Goal: Information Seeking & Learning: Find specific fact

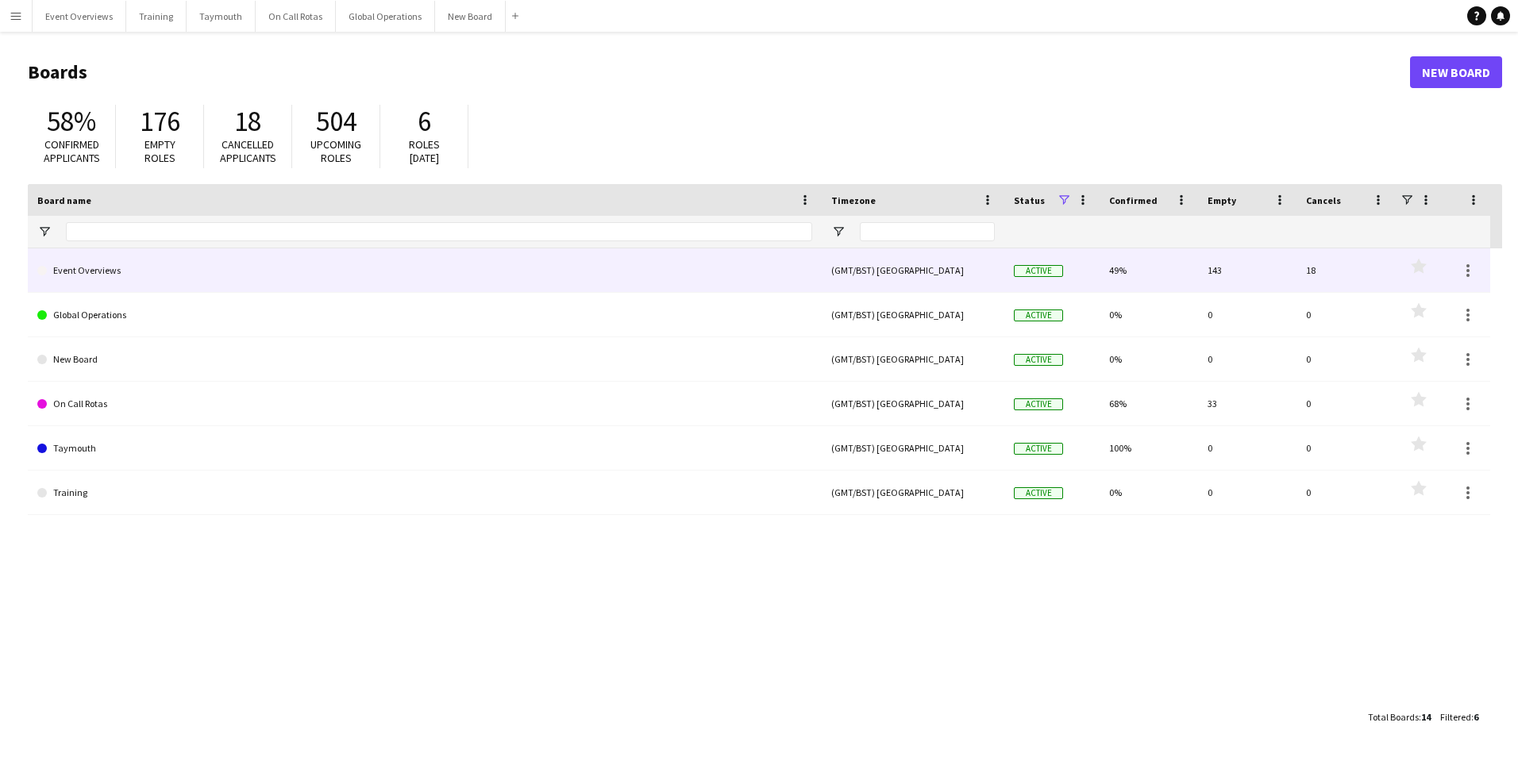
click at [88, 271] on link "Event Overviews" at bounding box center [424, 270] width 775 height 44
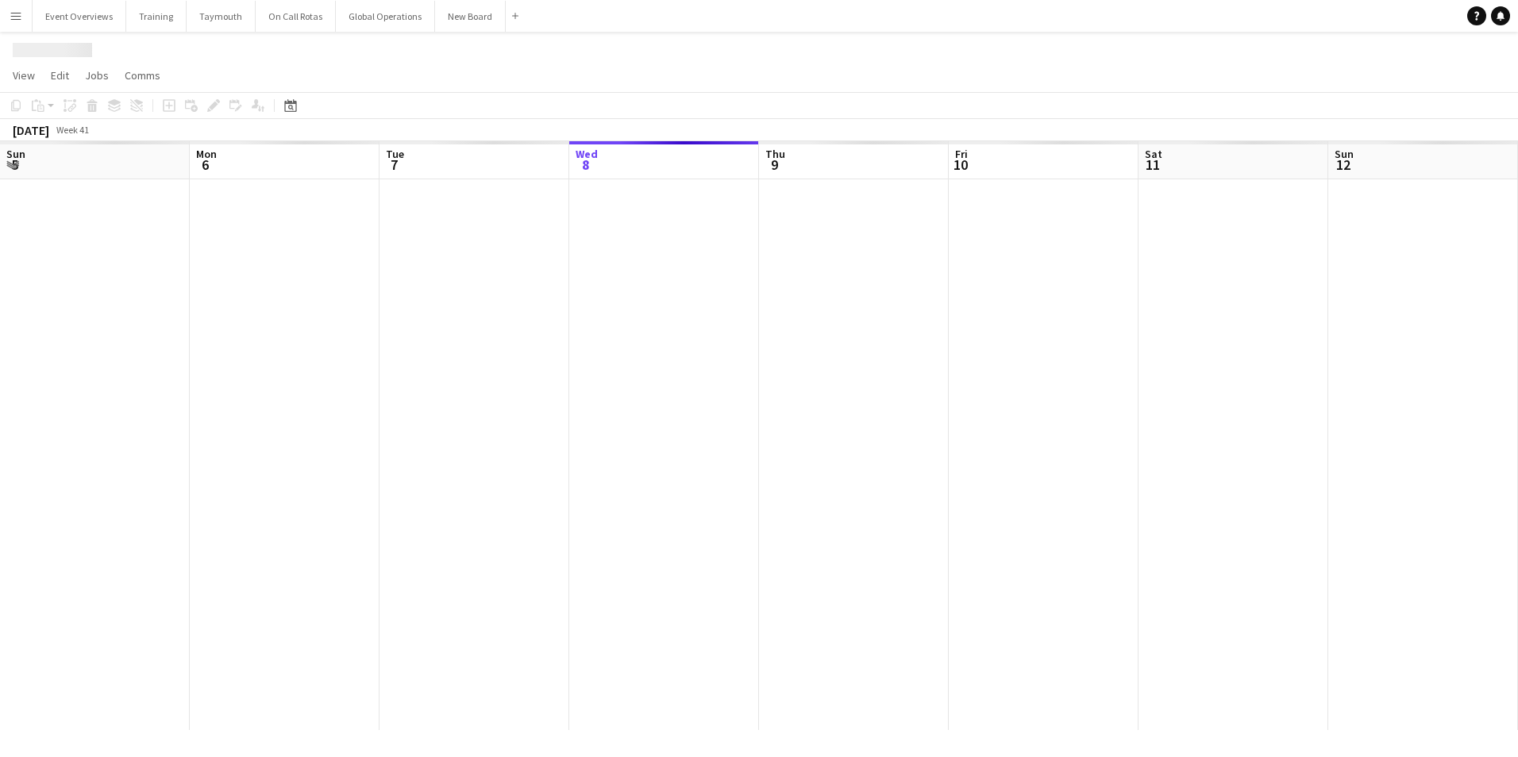
scroll to position [0, 379]
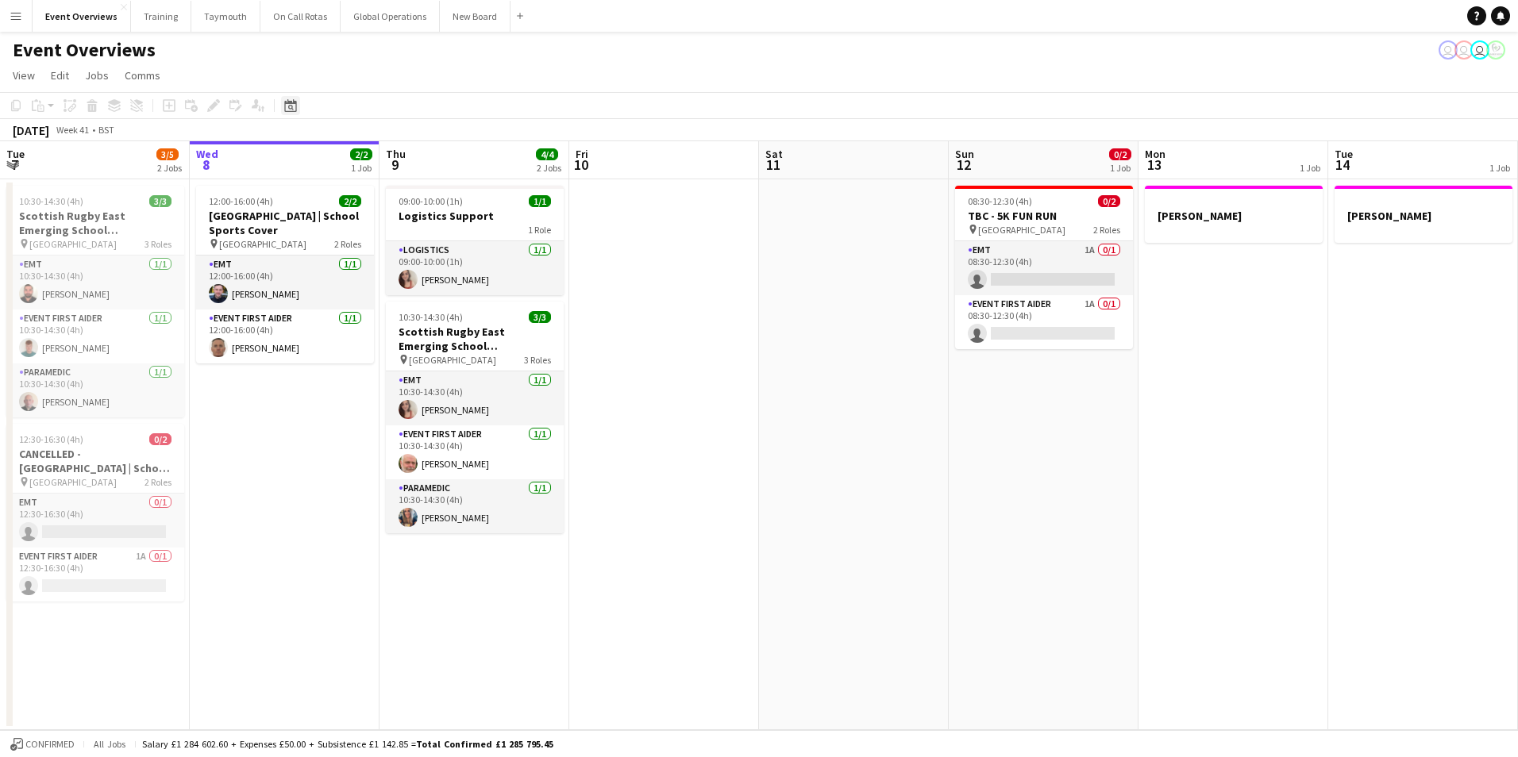
click at [293, 101] on icon at bounding box center [290, 105] width 12 height 13
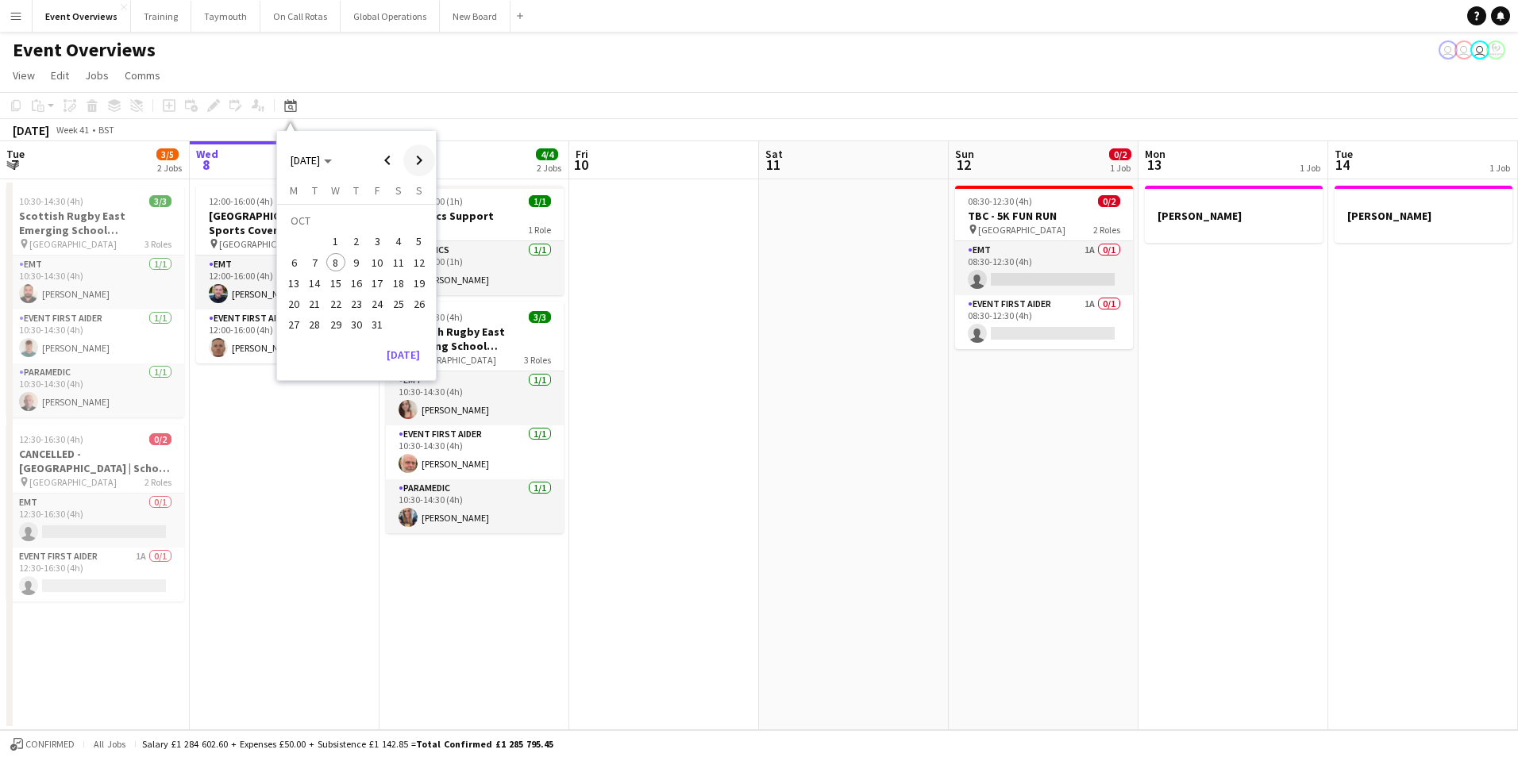
click at [419, 163] on span "Next month" at bounding box center [419, 160] width 32 height 32
click at [396, 240] on span "6" at bounding box center [398, 242] width 19 height 19
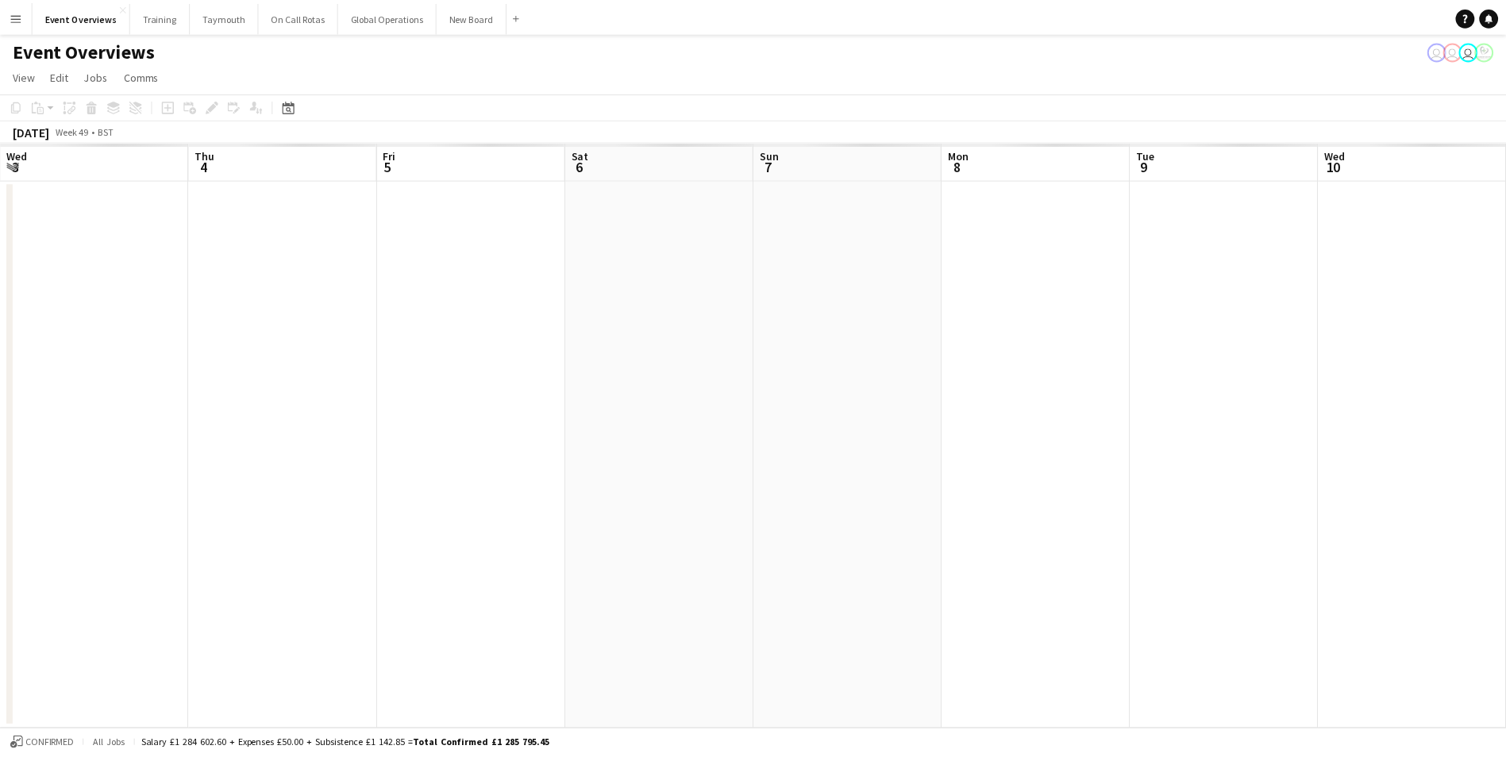
scroll to position [0, 546]
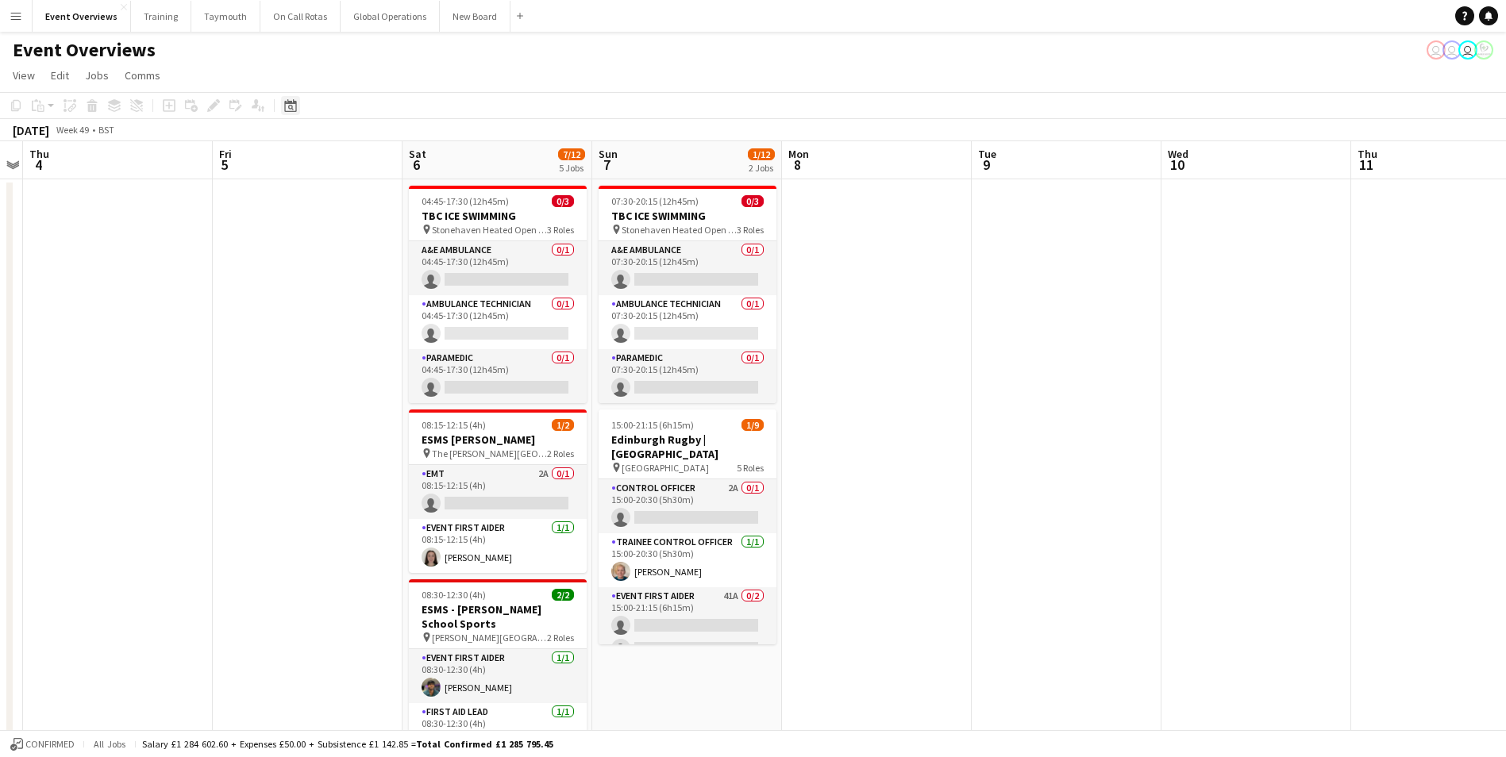
click at [289, 106] on icon at bounding box center [291, 108] width 6 height 6
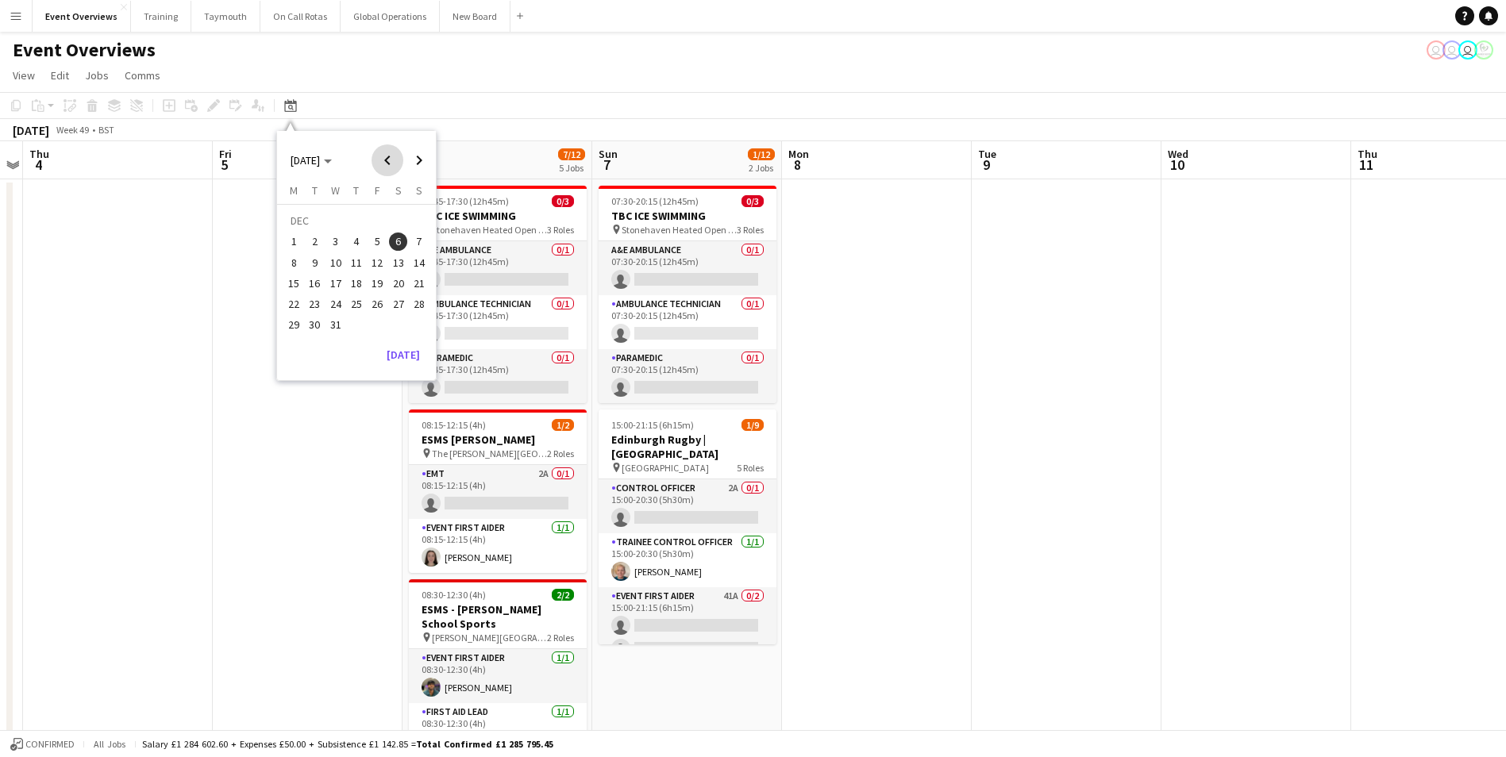
click at [385, 159] on span "Previous month" at bounding box center [387, 160] width 32 height 32
click at [393, 264] on span "15" at bounding box center [398, 266] width 19 height 19
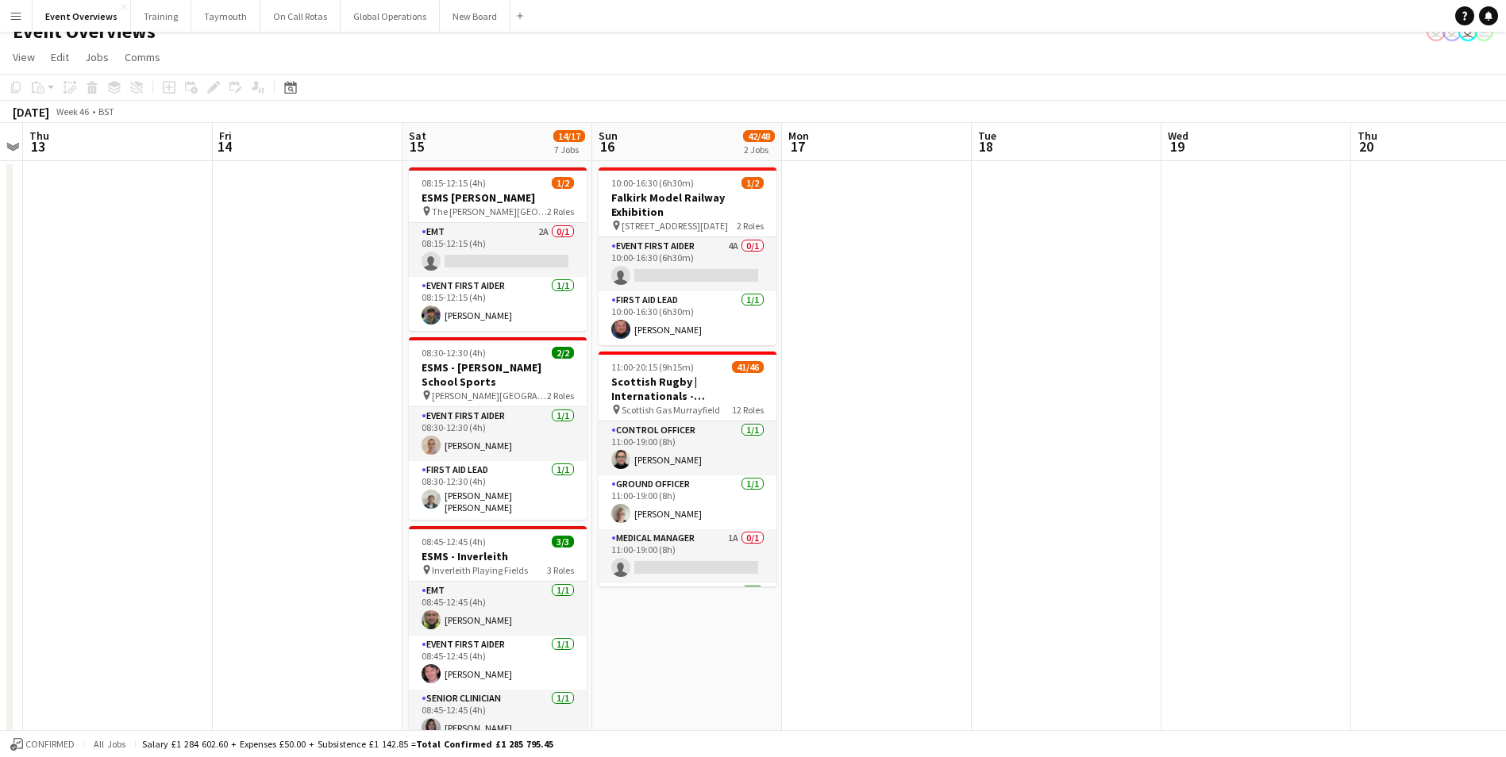
scroll to position [0, 0]
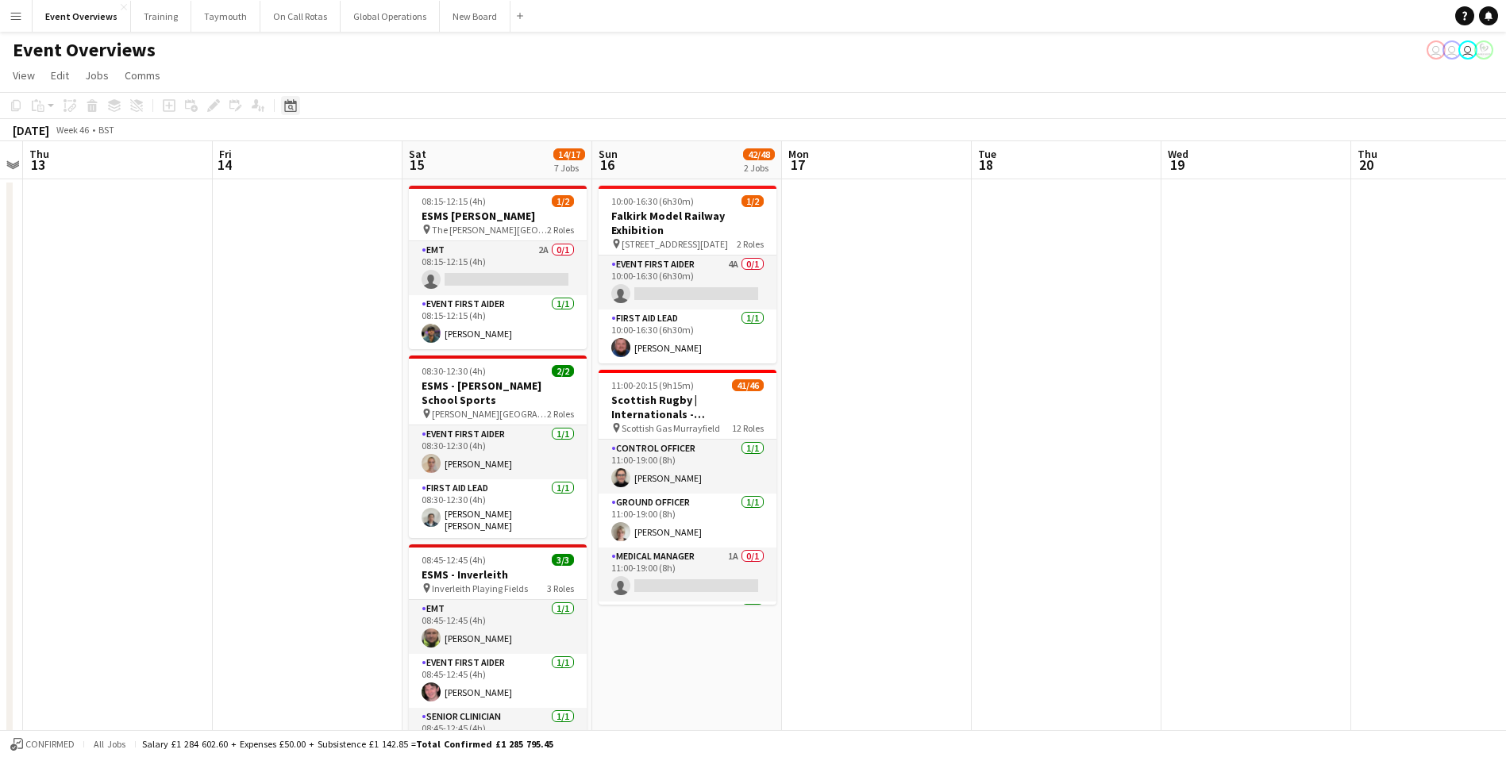
click at [294, 106] on icon "Date picker" at bounding box center [290, 105] width 13 height 13
click at [402, 337] on button "[DATE]" at bounding box center [403, 337] width 46 height 25
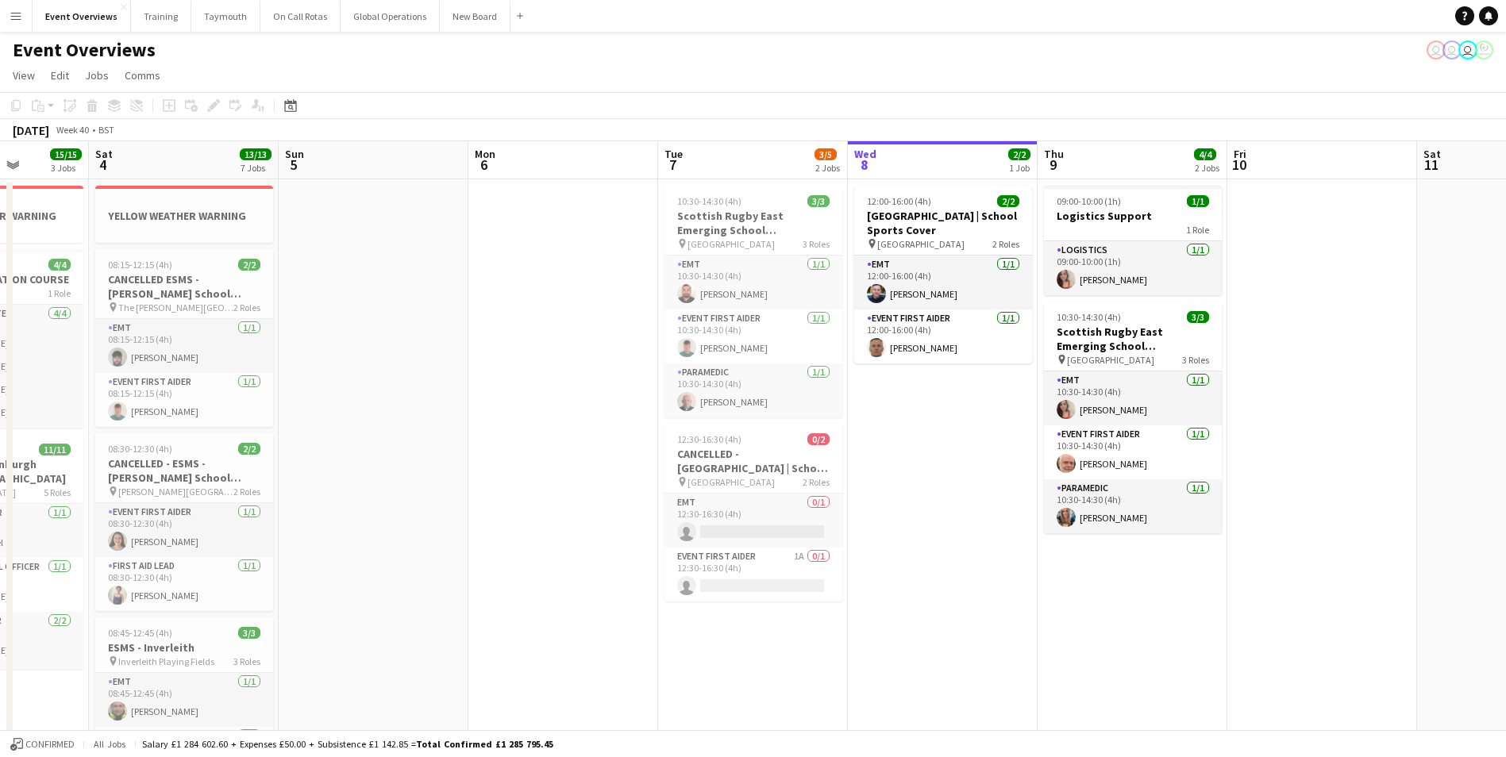
scroll to position [0, 463]
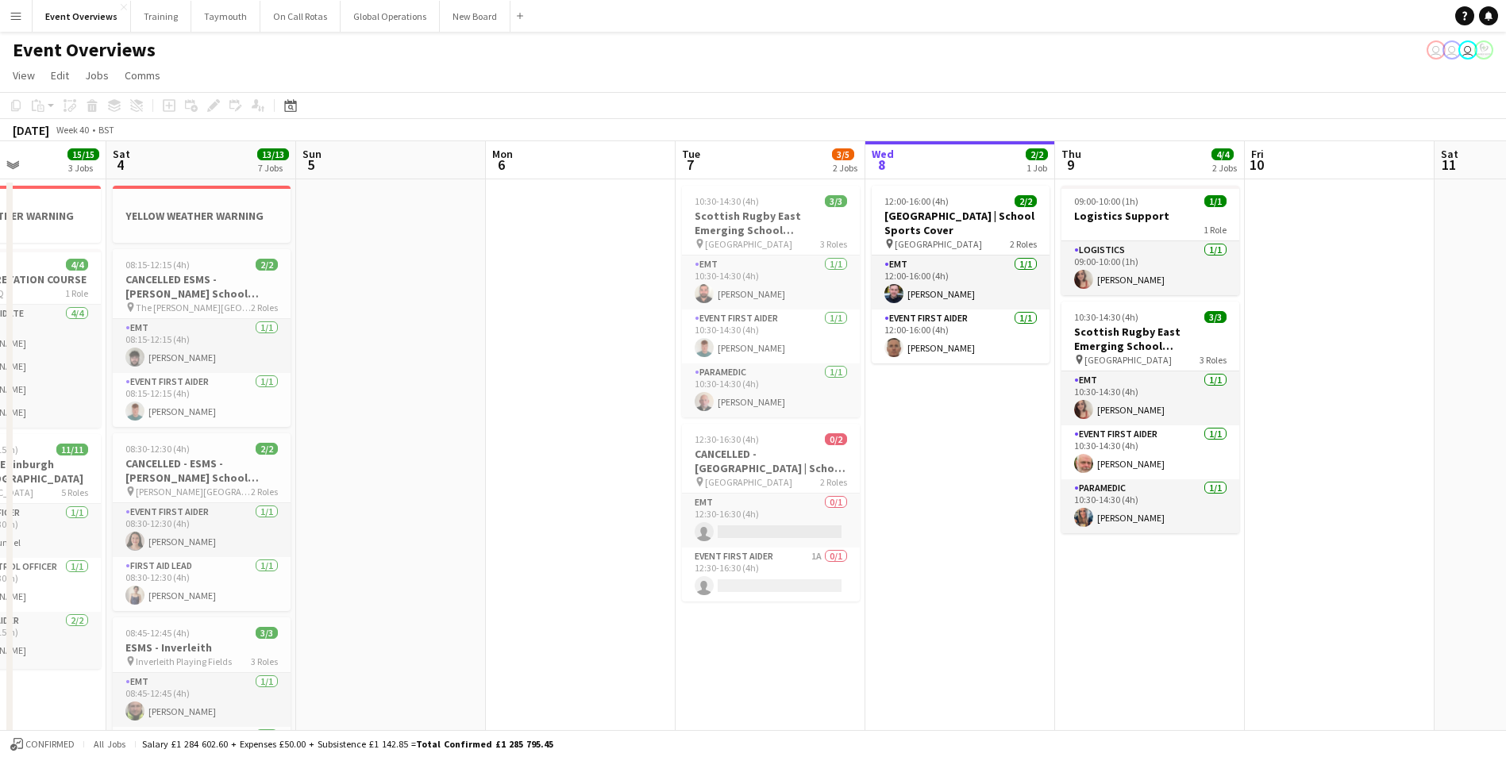
drag, startPoint x: 500, startPoint y: 662, endPoint x: 963, endPoint y: 629, distance: 463.9
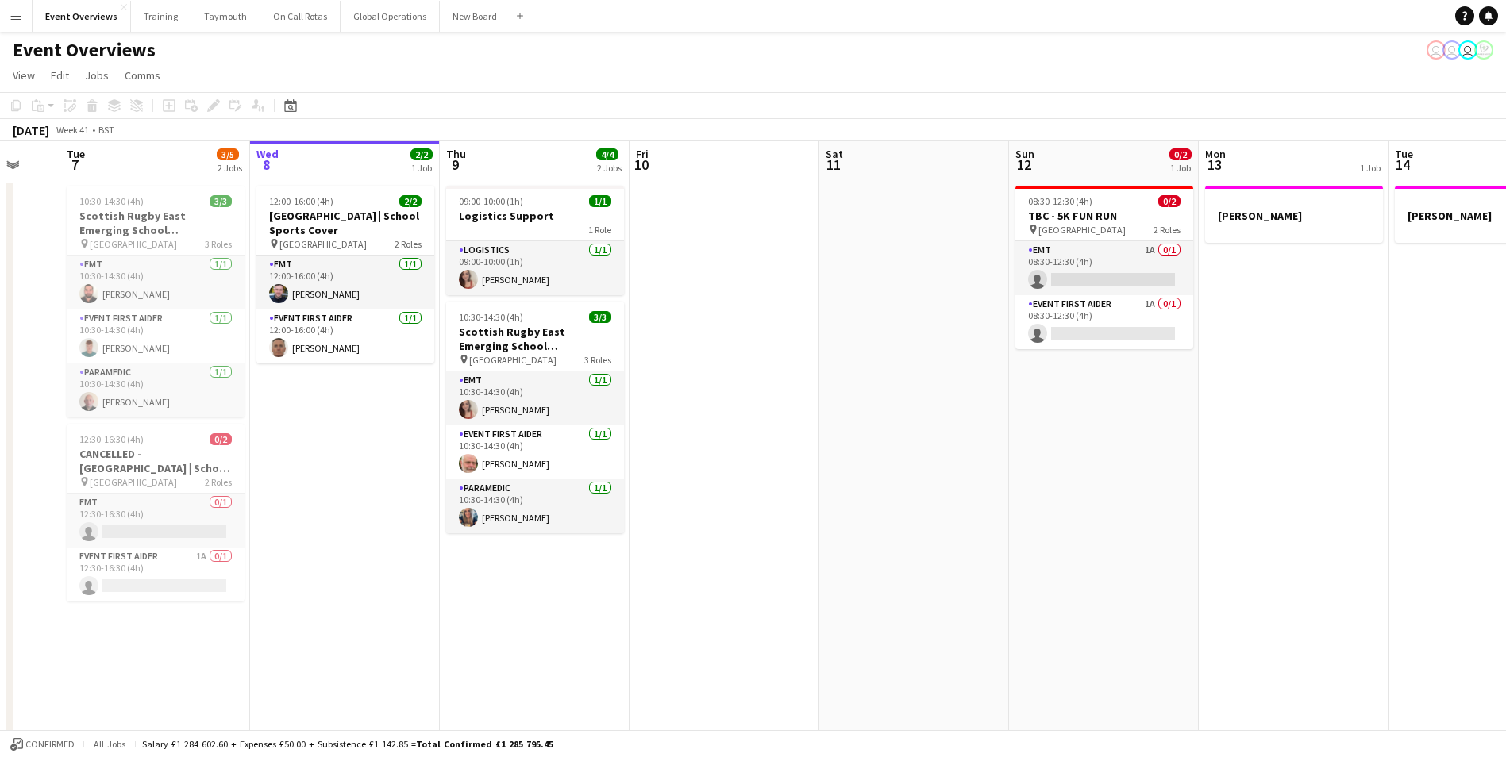
scroll to position [0, 510]
drag, startPoint x: 1173, startPoint y: 602, endPoint x: 709, endPoint y: 614, distance: 464.5
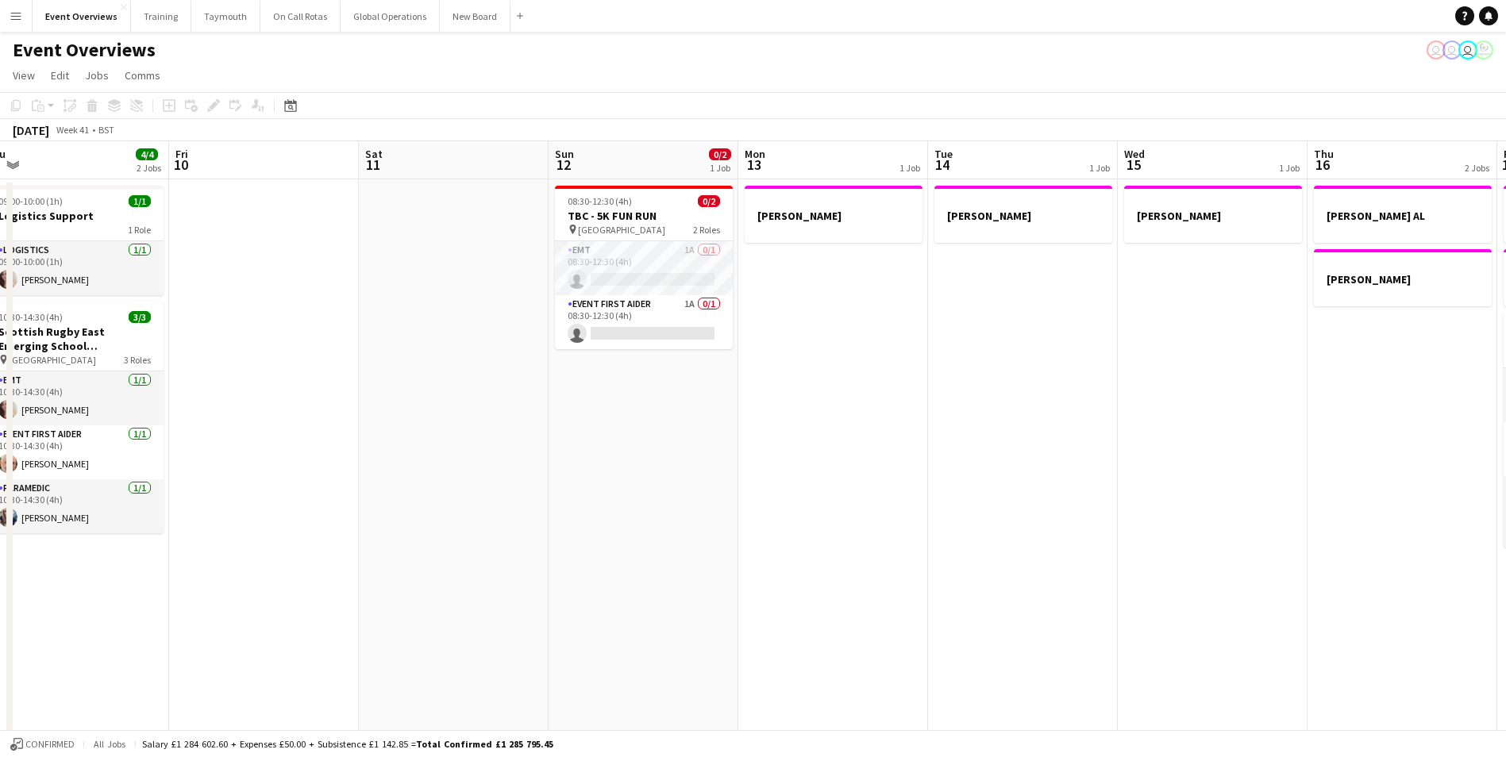
drag, startPoint x: 1015, startPoint y: 503, endPoint x: 554, endPoint y: 559, distance: 464.5
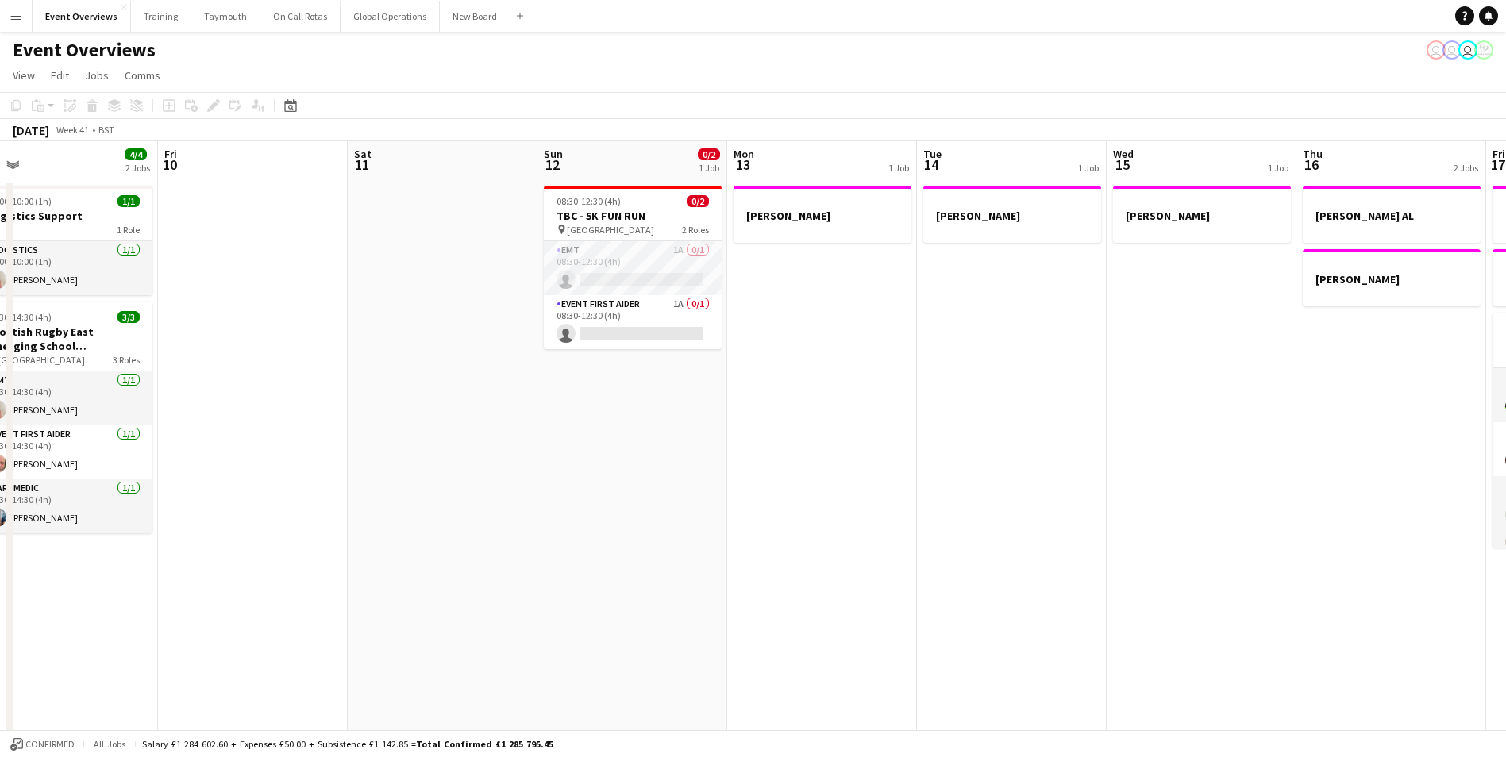
drag, startPoint x: 822, startPoint y: 539, endPoint x: 446, endPoint y: 567, distance: 377.2
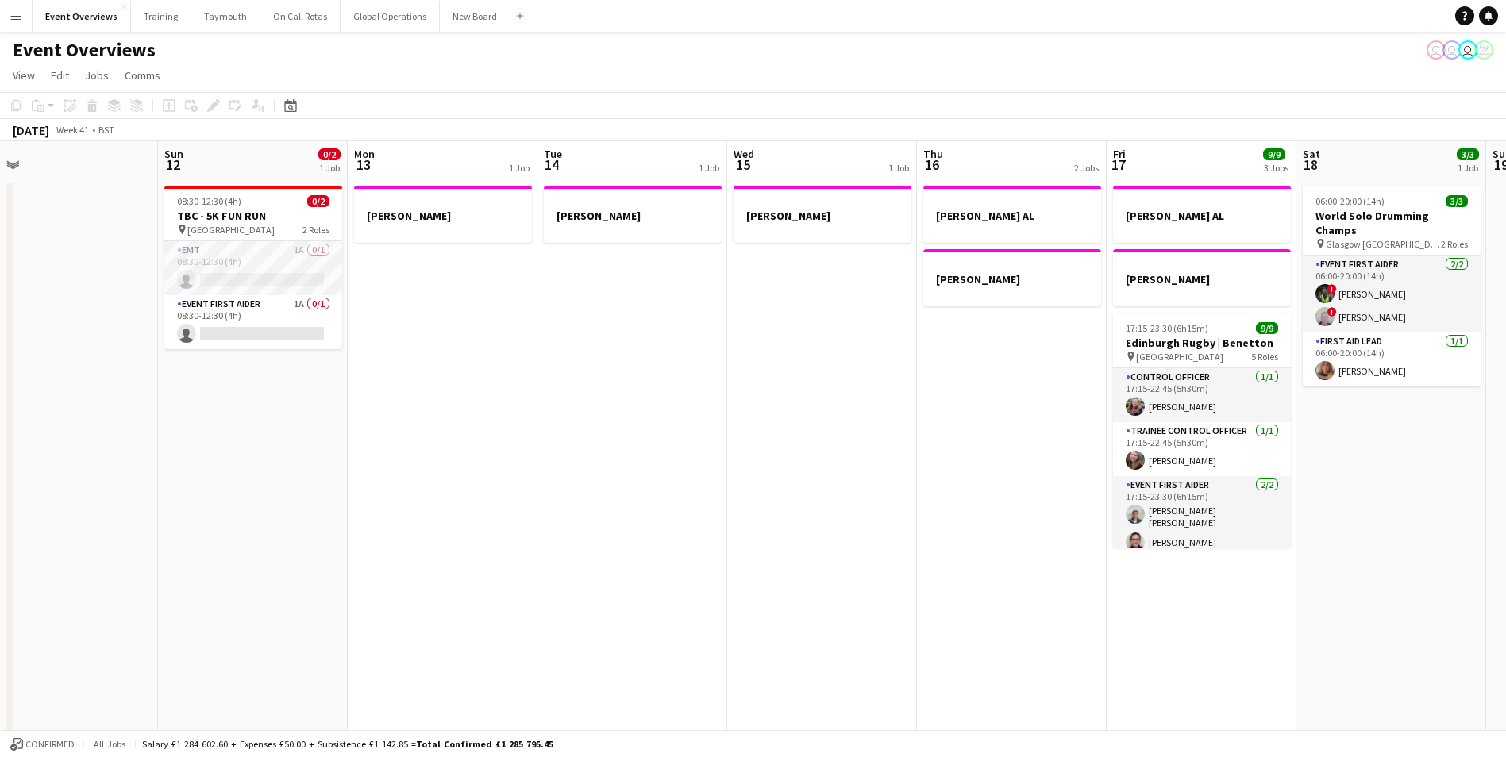
scroll to position [0, 604]
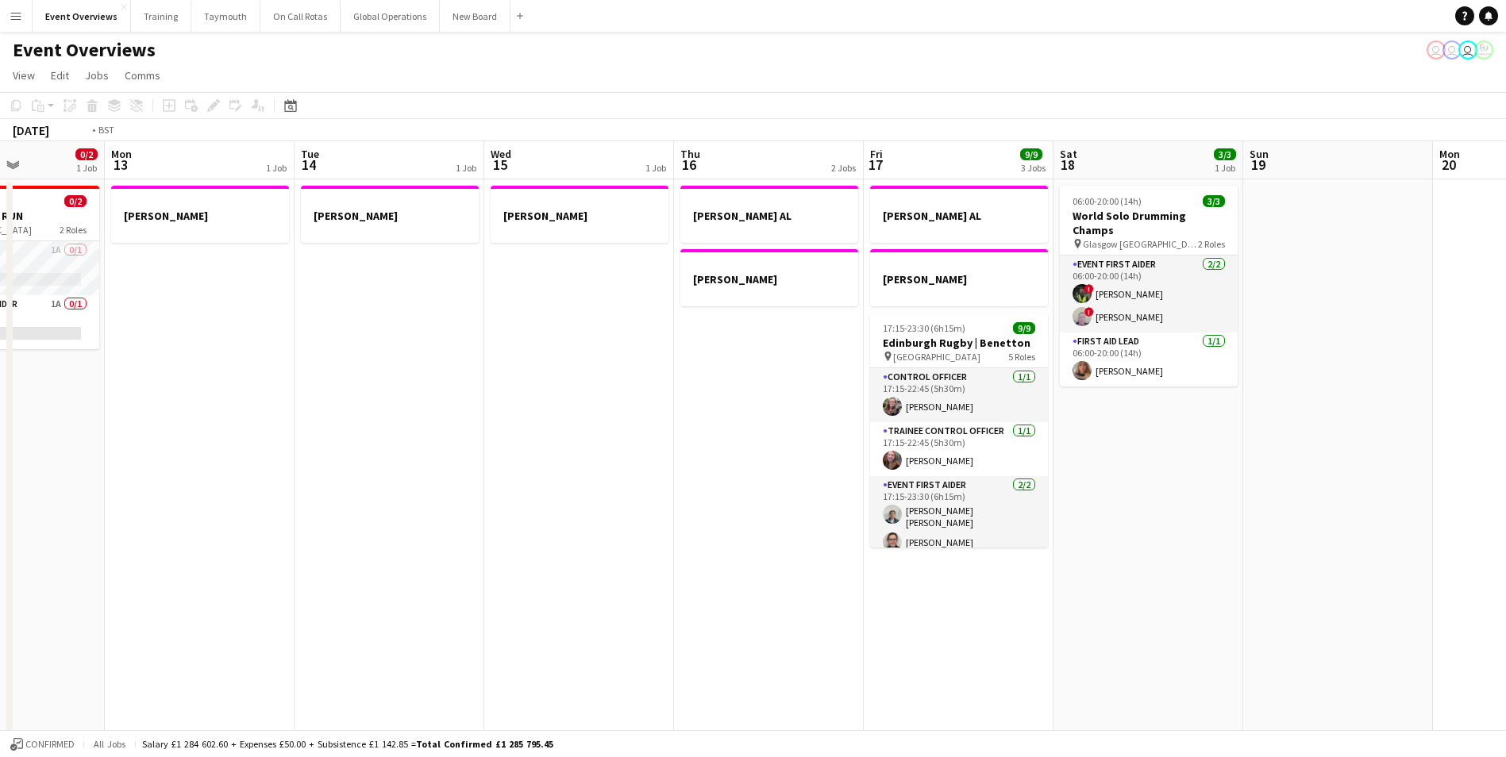
drag, startPoint x: 824, startPoint y: 447, endPoint x: 393, endPoint y: 483, distance: 432.5
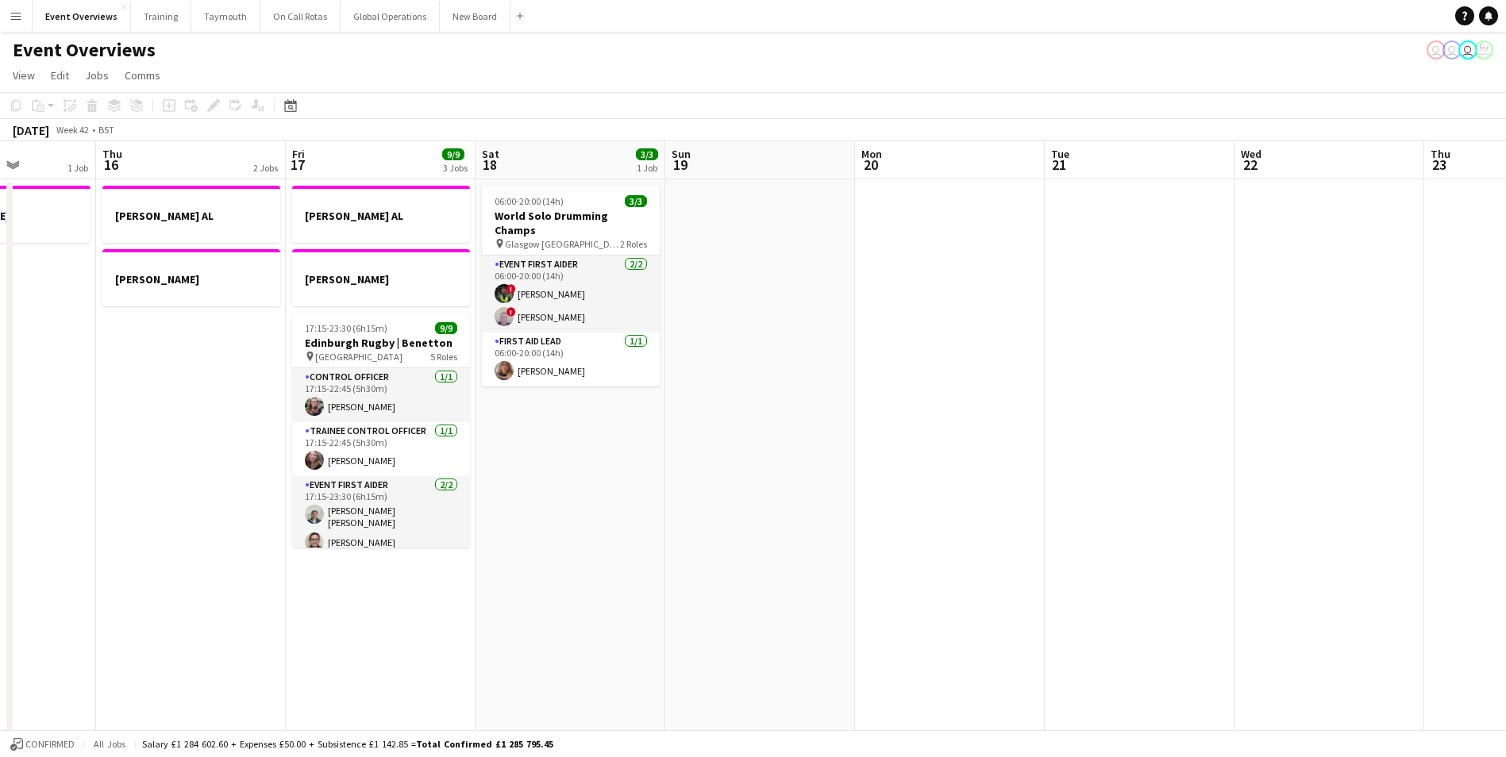
drag, startPoint x: 1064, startPoint y: 515, endPoint x: 380, endPoint y: 529, distance: 683.5
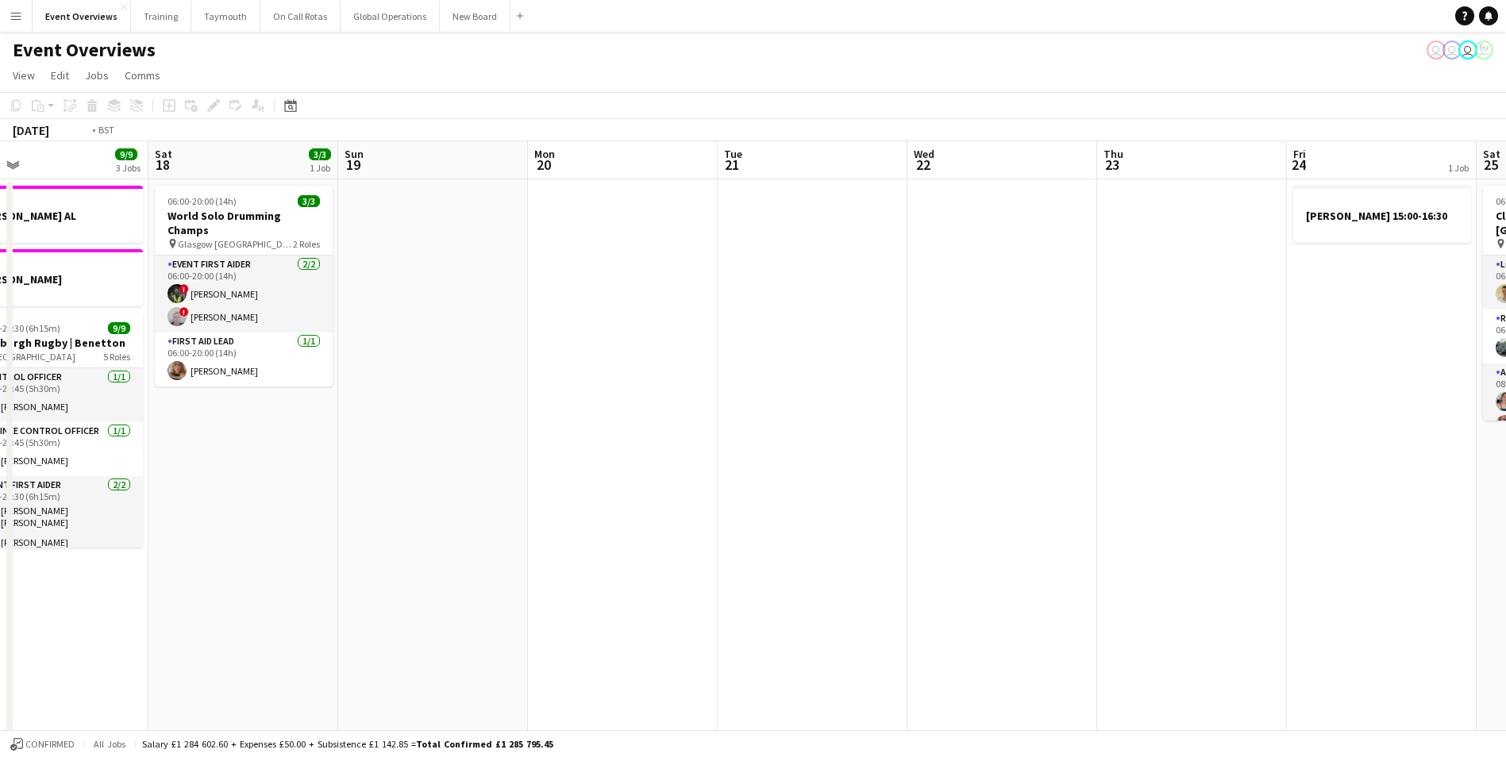
drag, startPoint x: 945, startPoint y: 476, endPoint x: 268, endPoint y: 506, distance: 677.7
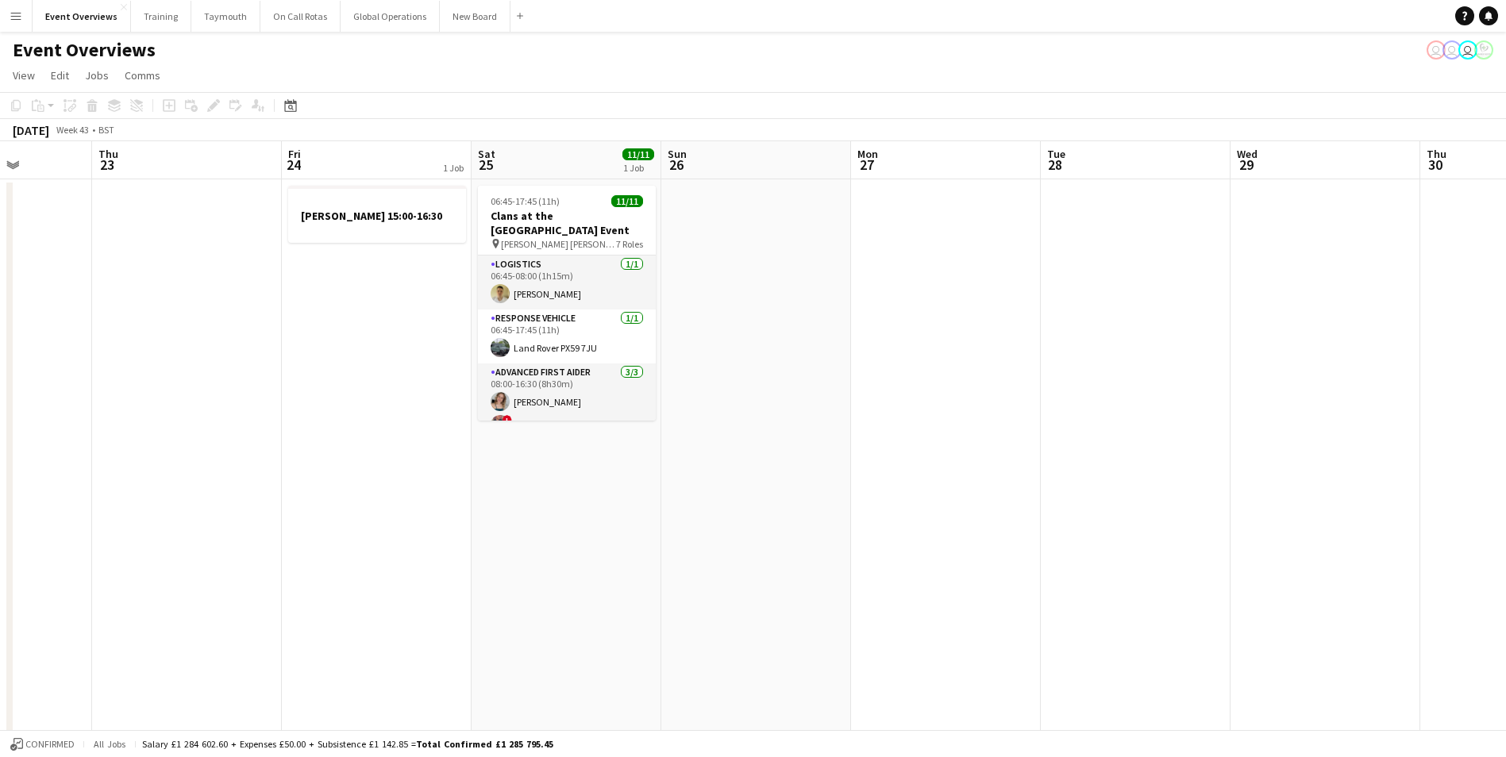
drag, startPoint x: 809, startPoint y: 512, endPoint x: 335, endPoint y: 548, distance: 475.2
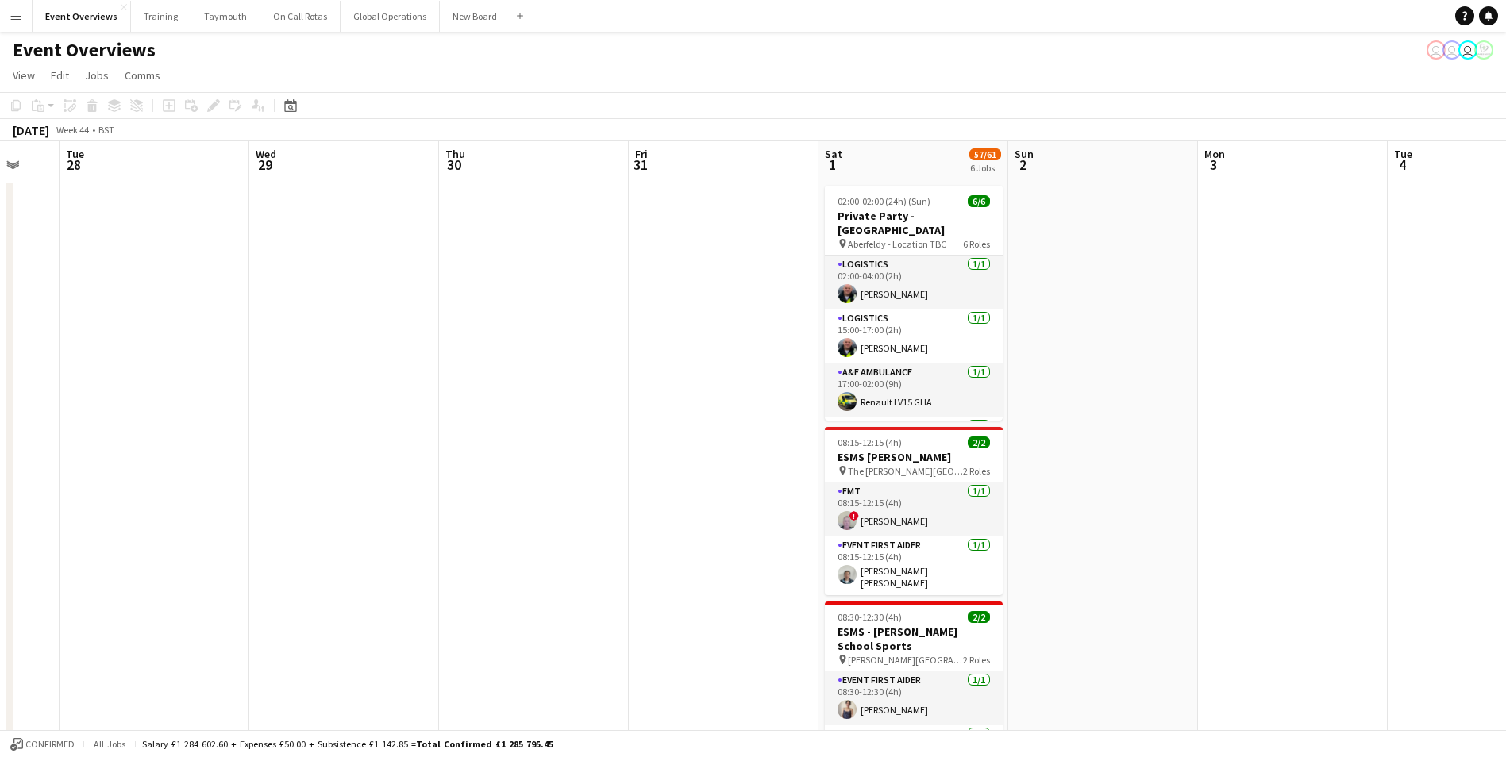
drag, startPoint x: 1027, startPoint y: 507, endPoint x: 214, endPoint y: 540, distance: 813.4
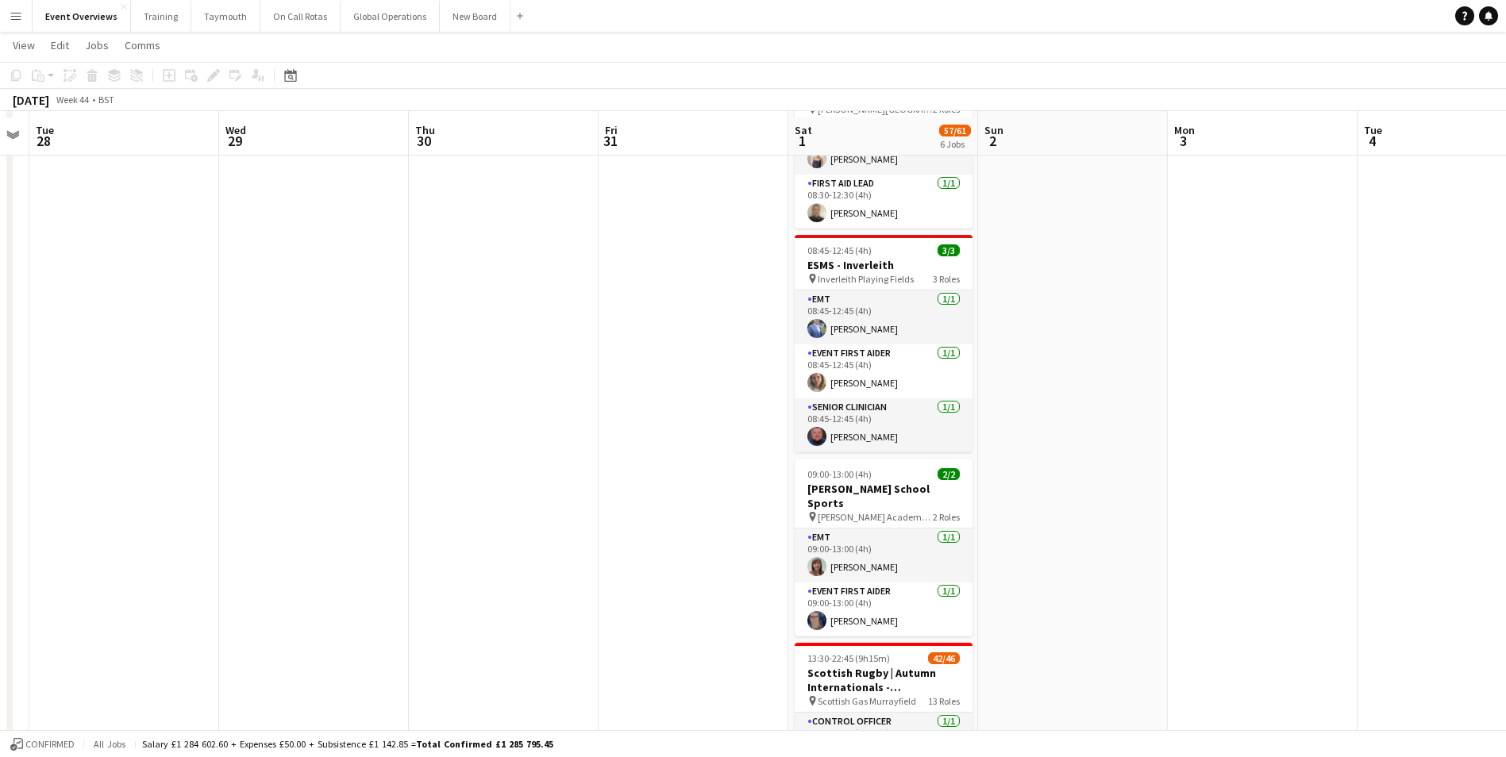
scroll to position [556, 0]
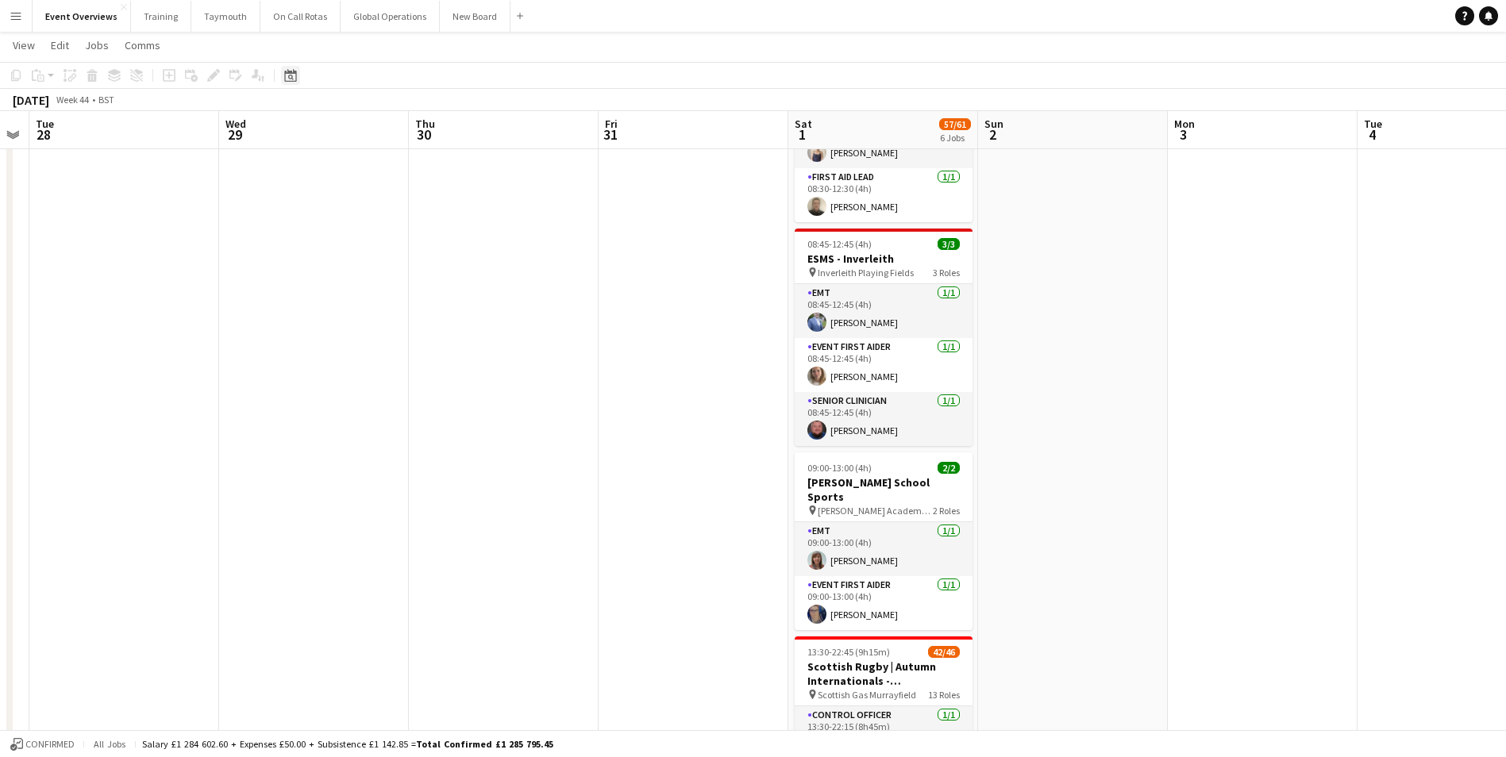
click at [289, 76] on icon at bounding box center [291, 78] width 6 height 6
click at [420, 130] on span "Next month" at bounding box center [419, 130] width 32 height 32
click at [421, 130] on span "Next month" at bounding box center [419, 130] width 32 height 32
click at [314, 217] on span "6" at bounding box center [315, 215] width 19 height 19
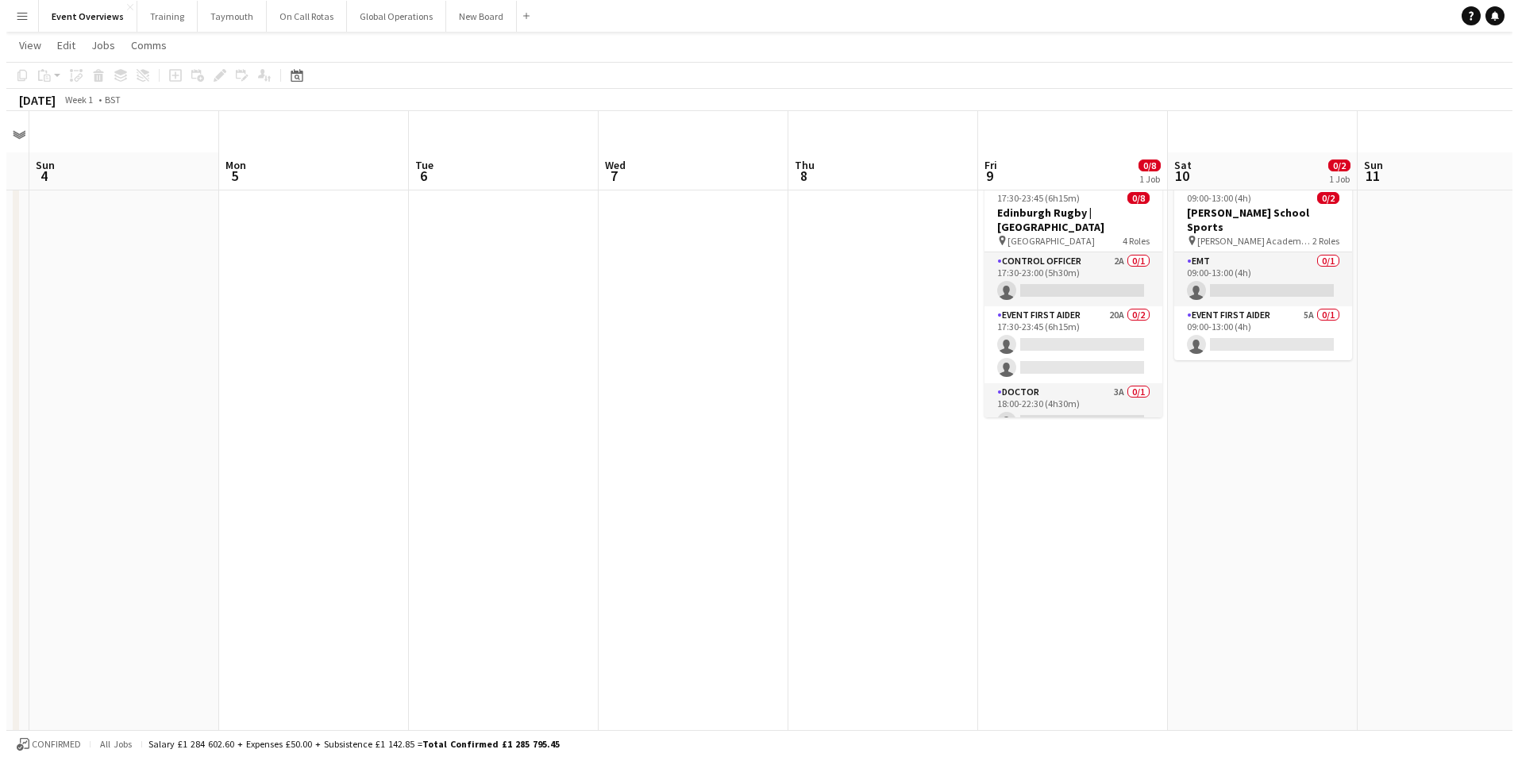
scroll to position [0, 0]
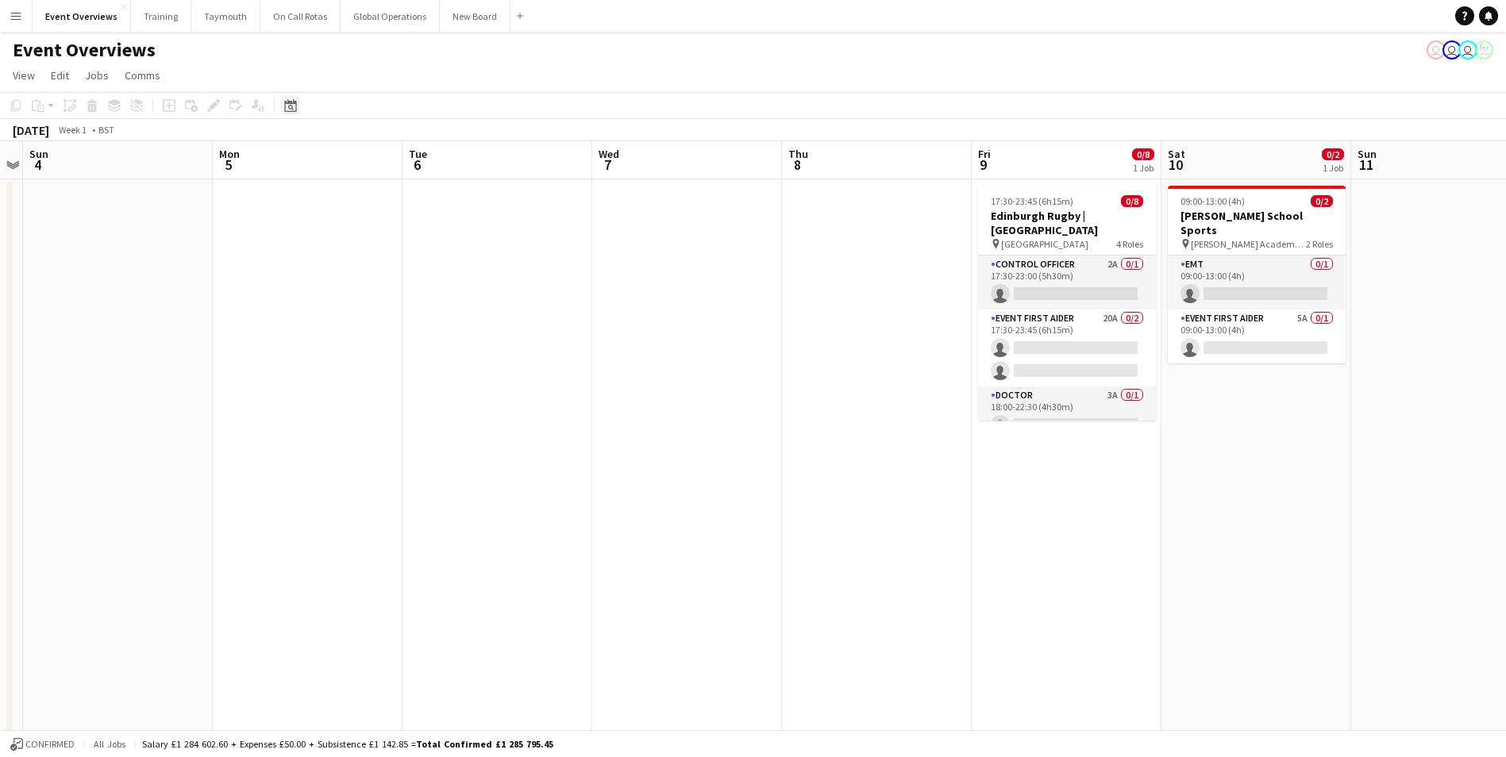
click at [286, 102] on icon at bounding box center [290, 105] width 12 height 13
click at [387, 159] on span "Previous month" at bounding box center [387, 160] width 32 height 32
click at [339, 246] on span "5" at bounding box center [335, 246] width 19 height 19
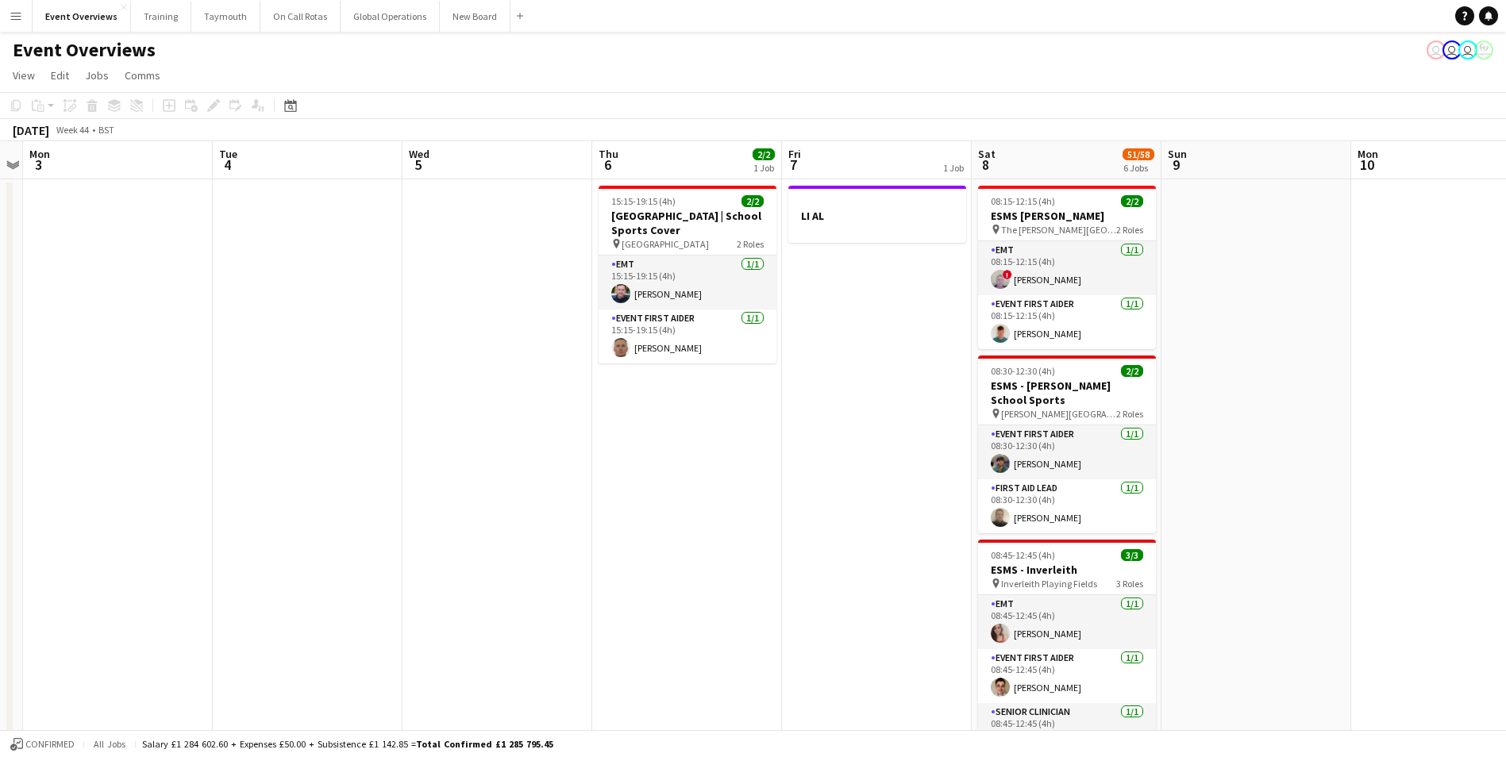
click at [17, 7] on button "Menu" at bounding box center [16, 16] width 32 height 32
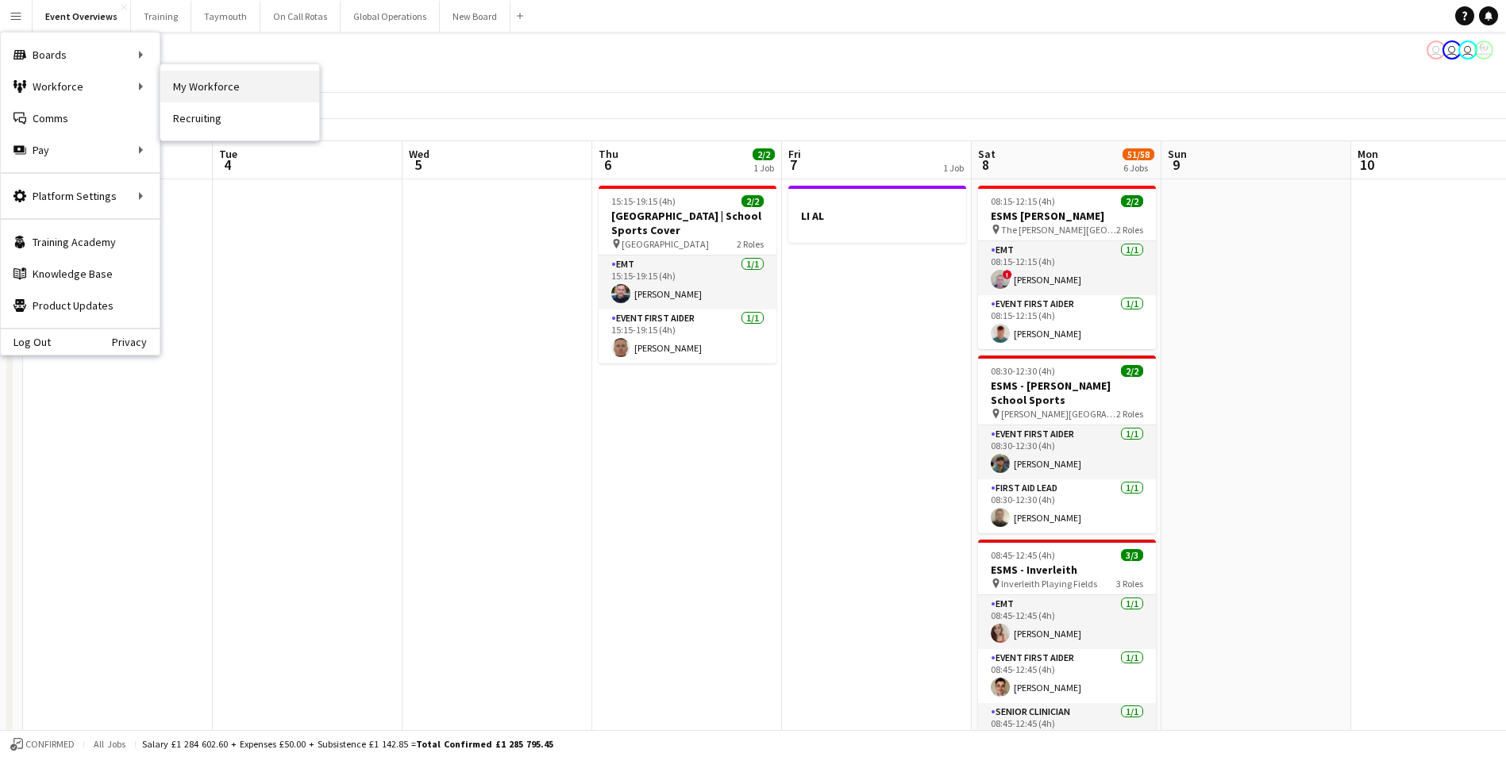
click at [190, 85] on link "My Workforce" at bounding box center [239, 87] width 159 height 32
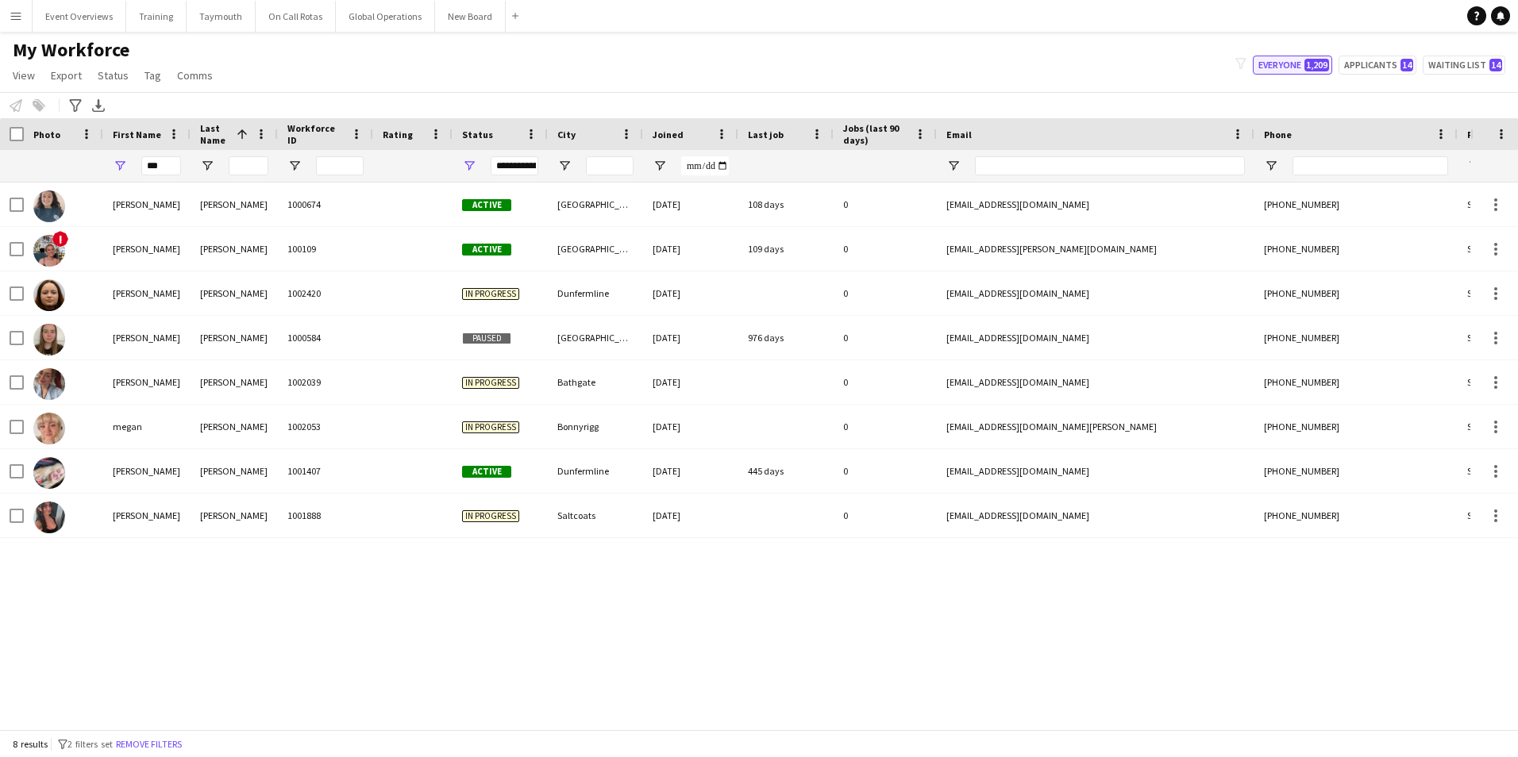
click at [1272, 63] on button "Everyone 1,209" at bounding box center [1291, 65] width 79 height 19
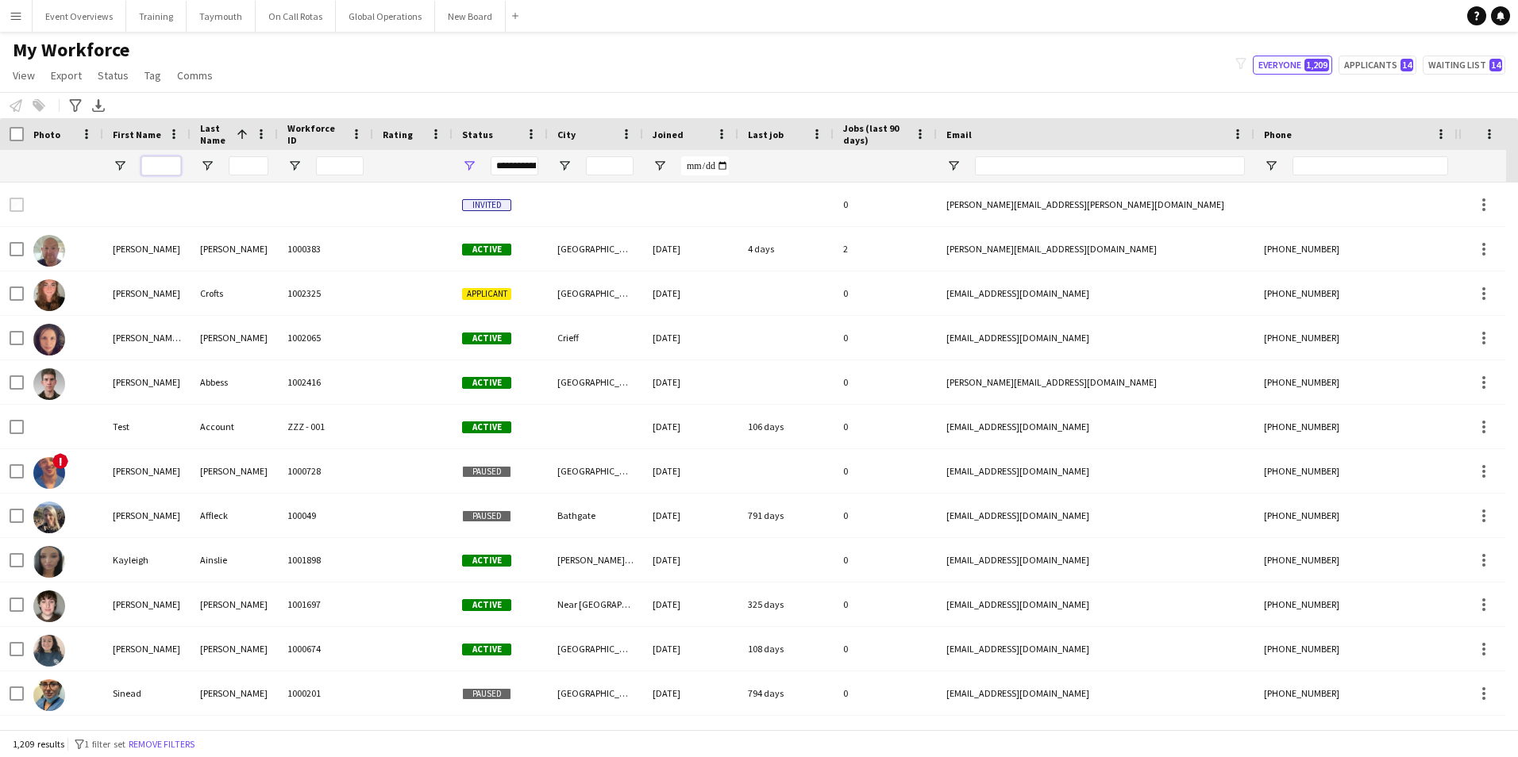
click at [164, 171] on input "First Name Filter Input" at bounding box center [161, 165] width 40 height 19
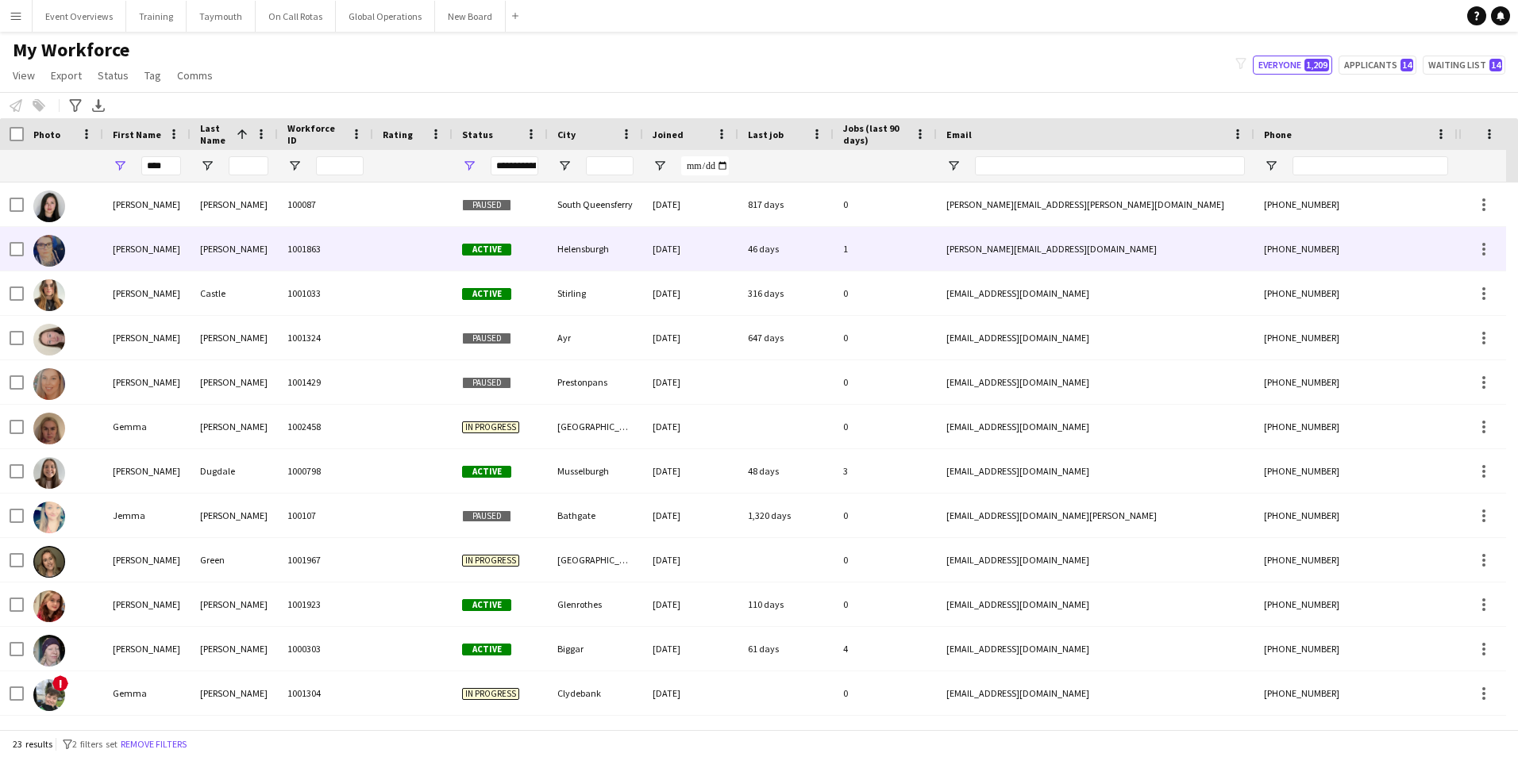
click at [128, 253] on div "[PERSON_NAME]" at bounding box center [146, 249] width 87 height 44
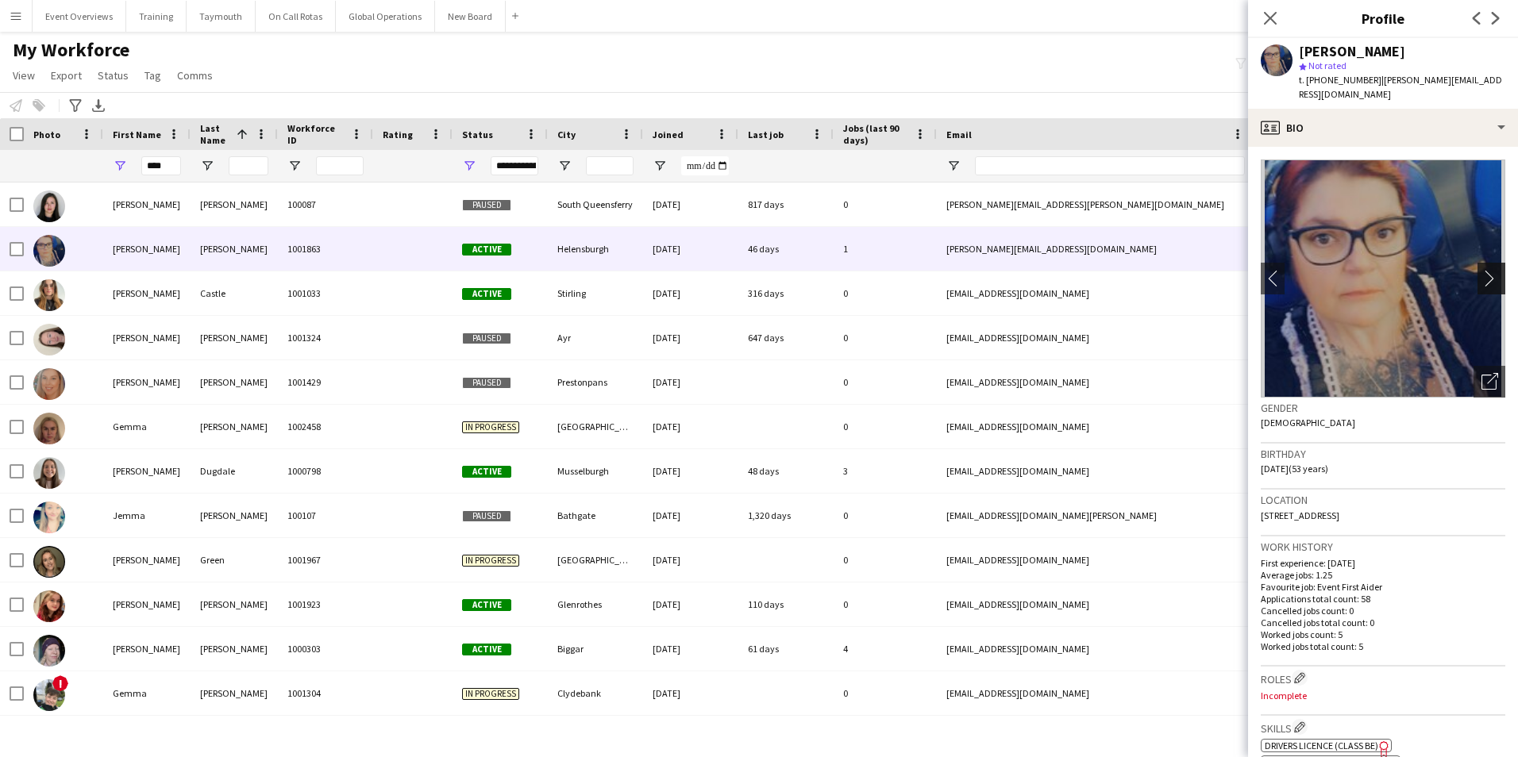
click at [1481, 270] on app-icon "chevron-right" at bounding box center [1493, 278] width 25 height 17
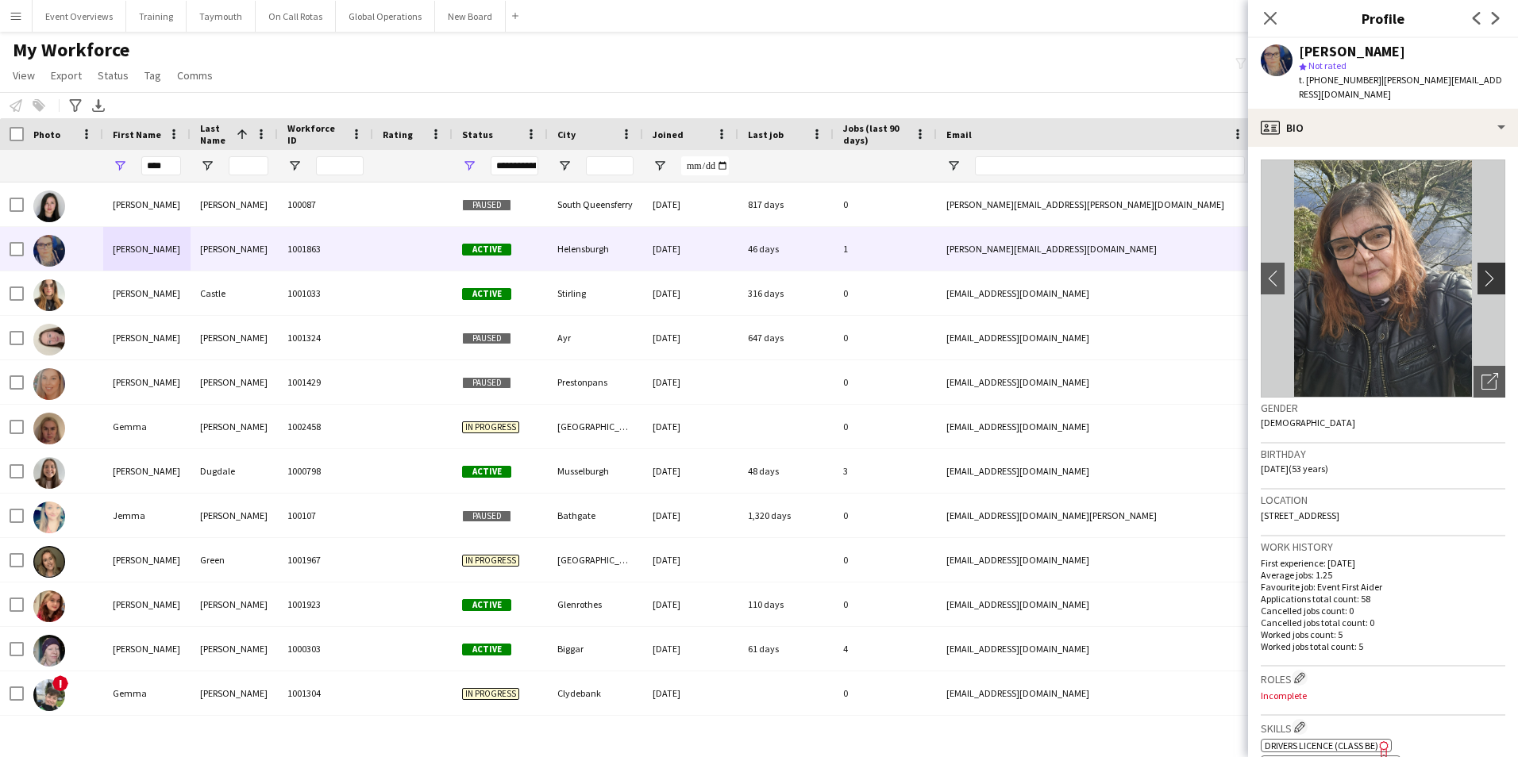
click at [1481, 270] on app-icon "chevron-right" at bounding box center [1493, 278] width 25 height 17
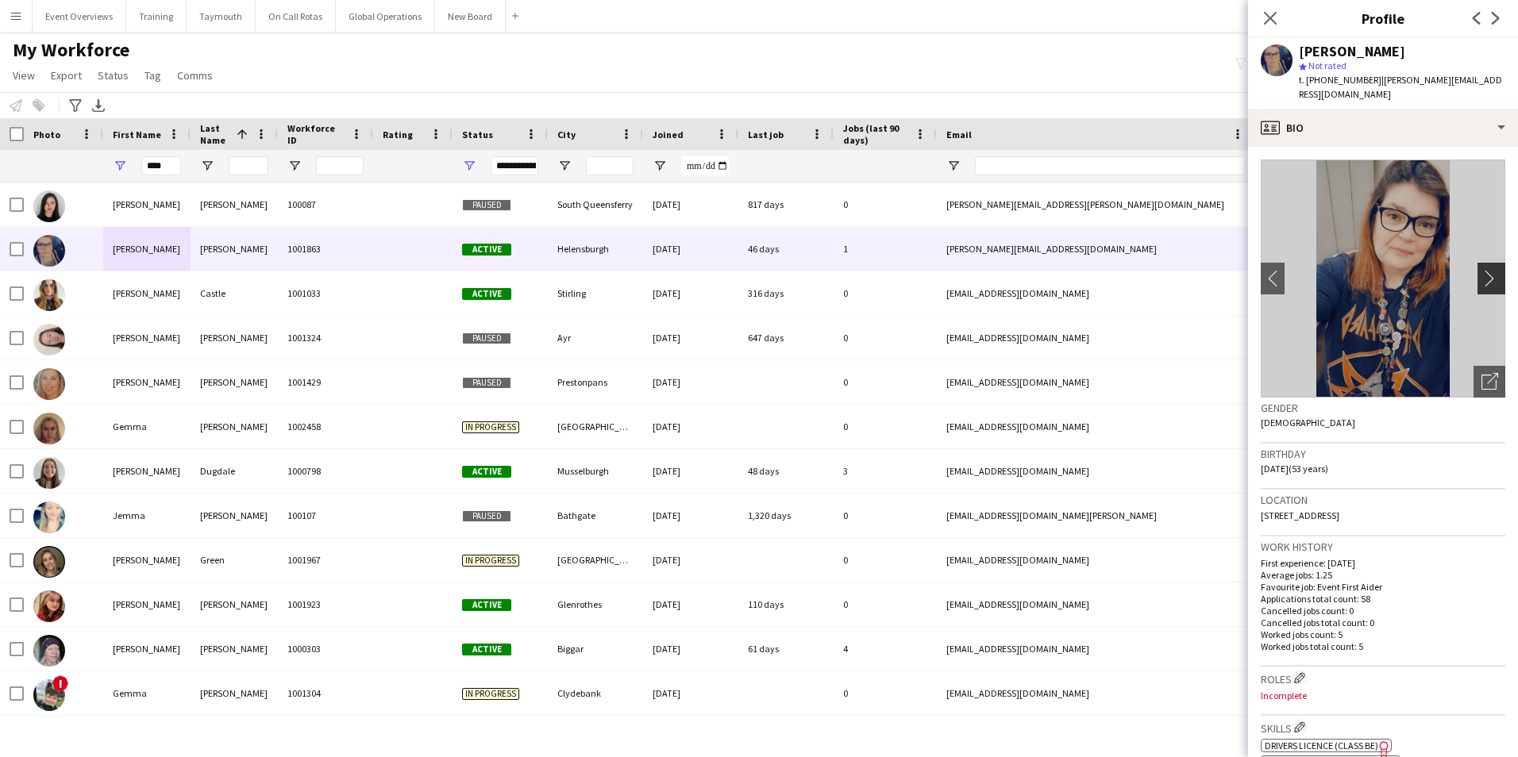
click at [1481, 270] on app-icon "chevron-right" at bounding box center [1493, 278] width 25 height 17
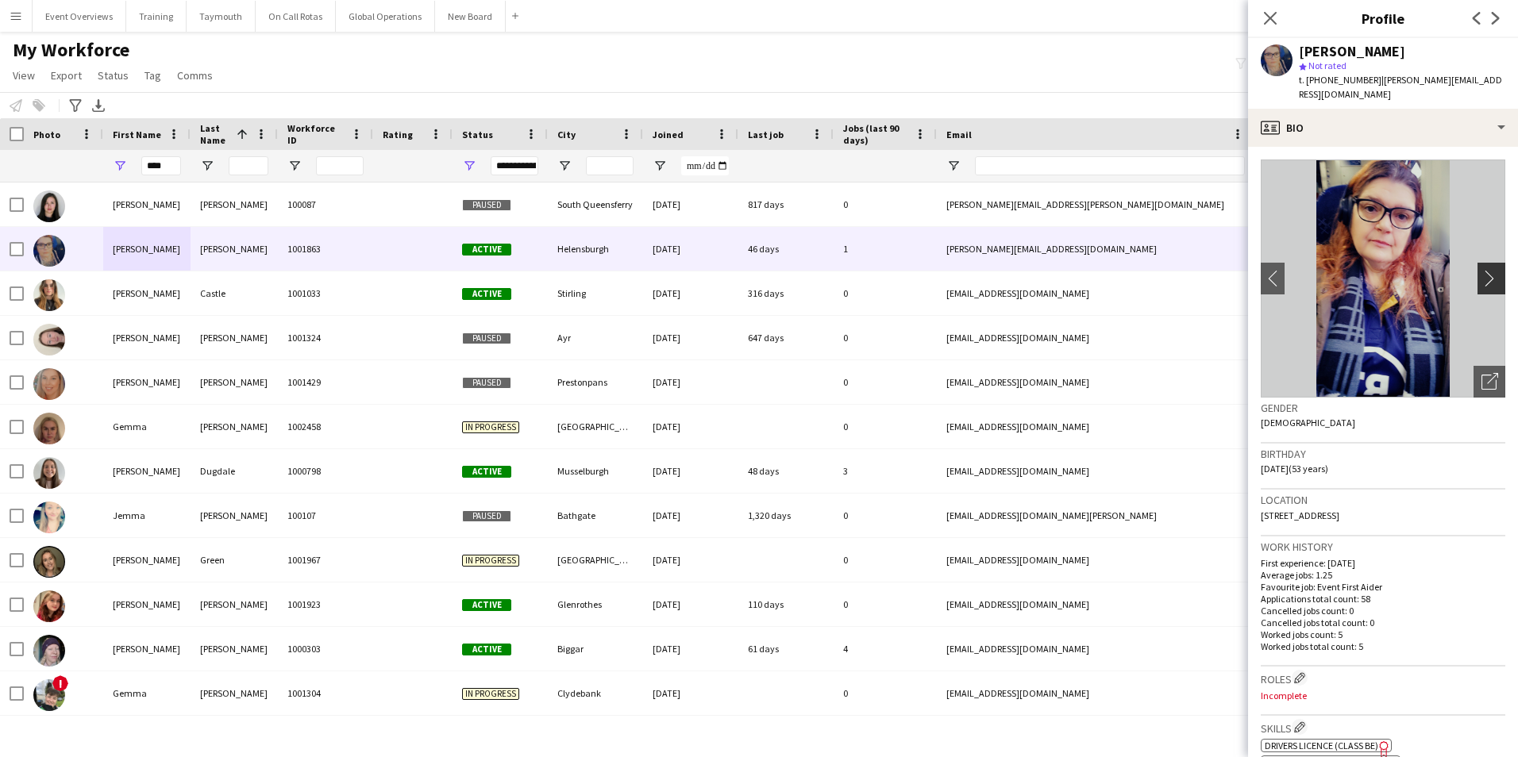
click at [1481, 270] on app-icon "chevron-right" at bounding box center [1493, 278] width 25 height 17
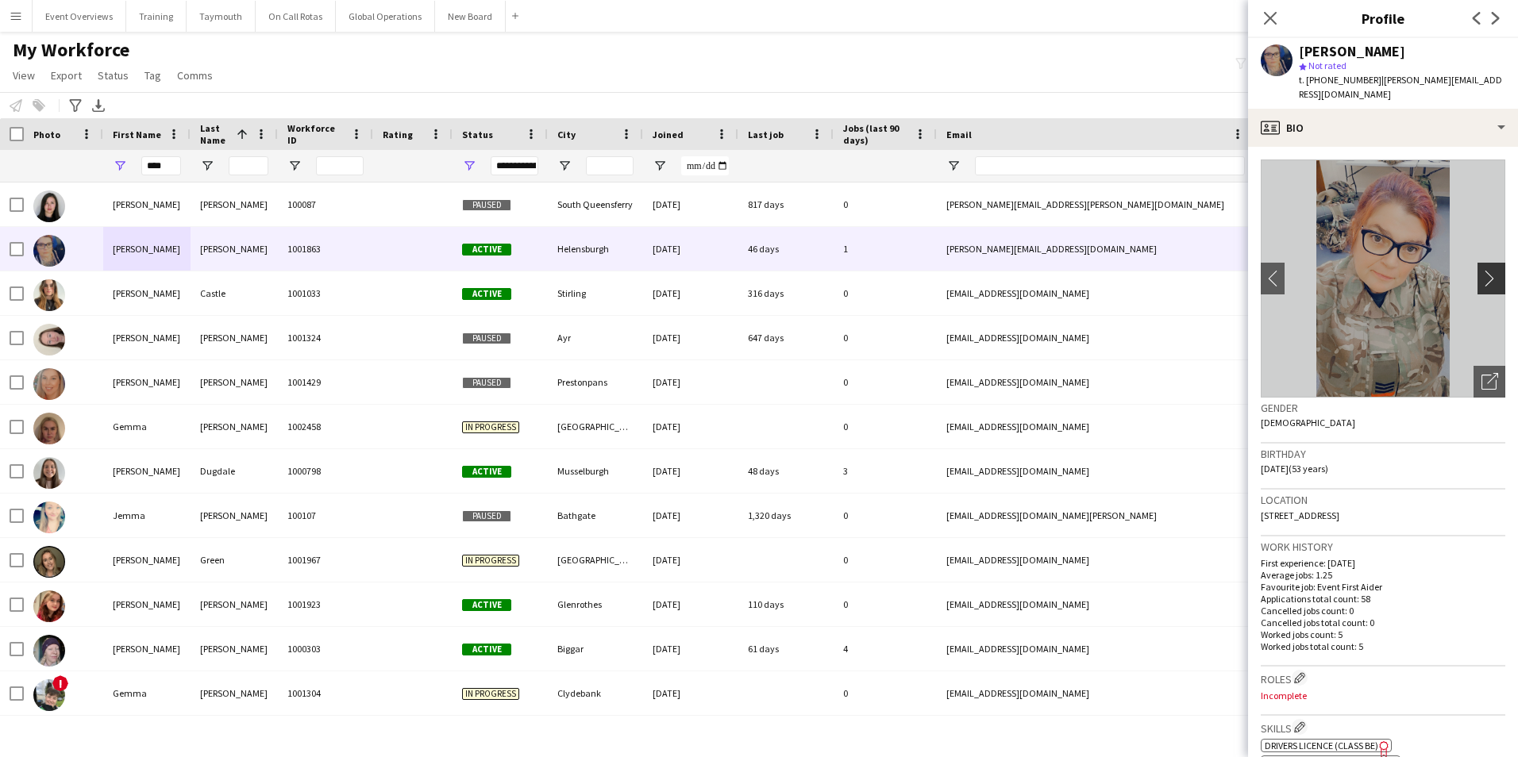
click at [1481, 270] on app-icon "chevron-right" at bounding box center [1493, 278] width 25 height 17
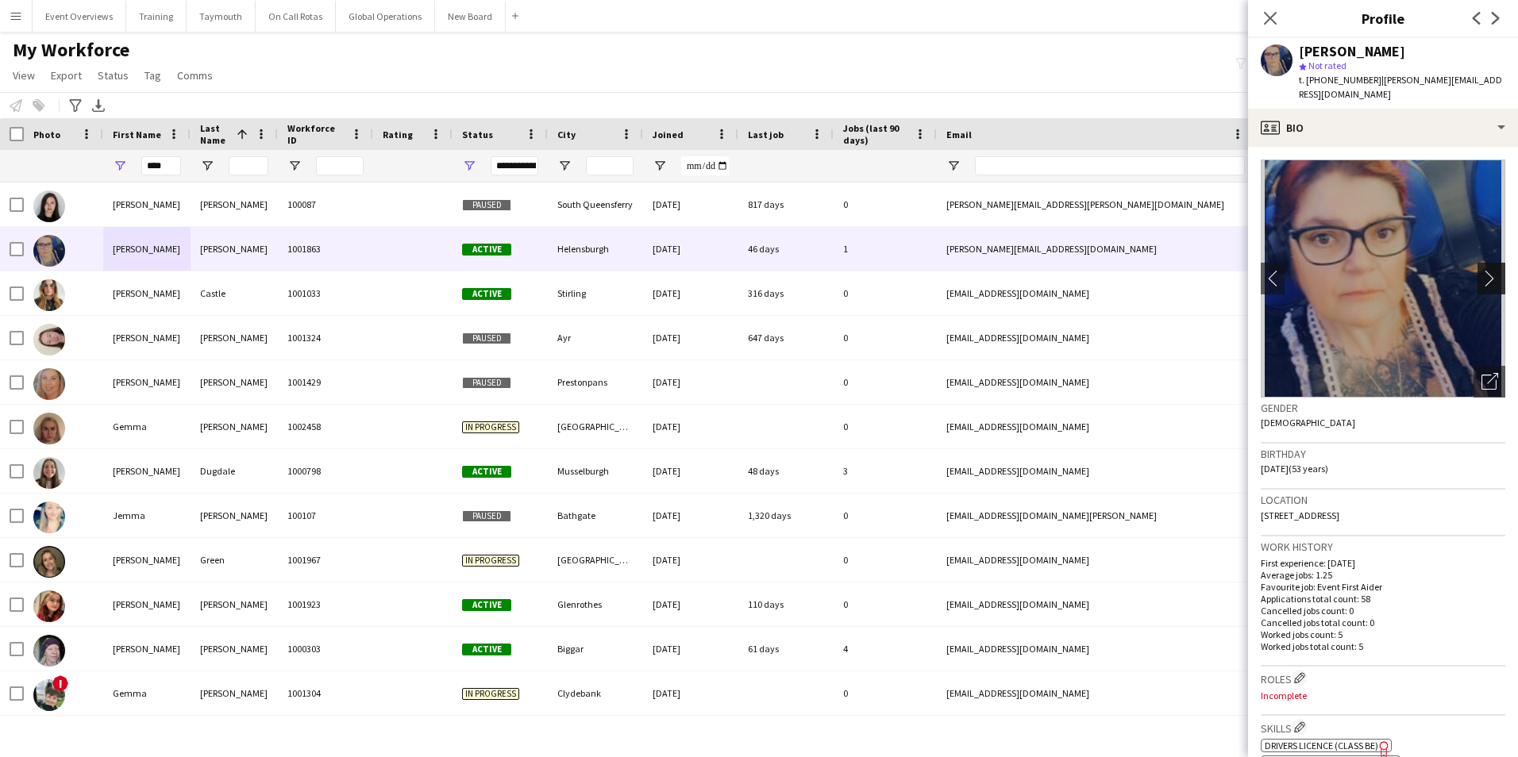
click at [1481, 270] on app-icon "chevron-right" at bounding box center [1493, 278] width 25 height 17
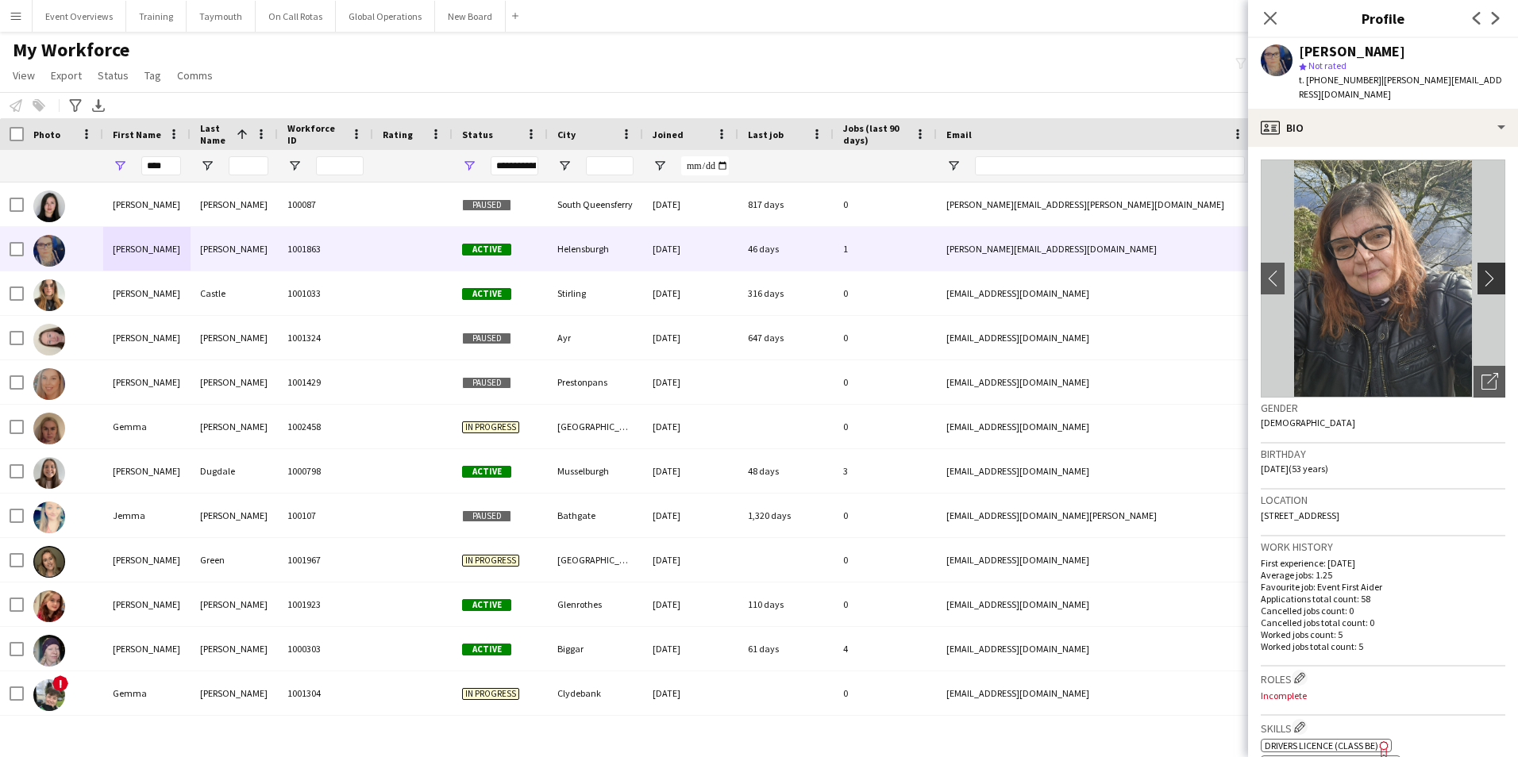
click at [1481, 270] on app-icon "chevron-right" at bounding box center [1493, 278] width 25 height 17
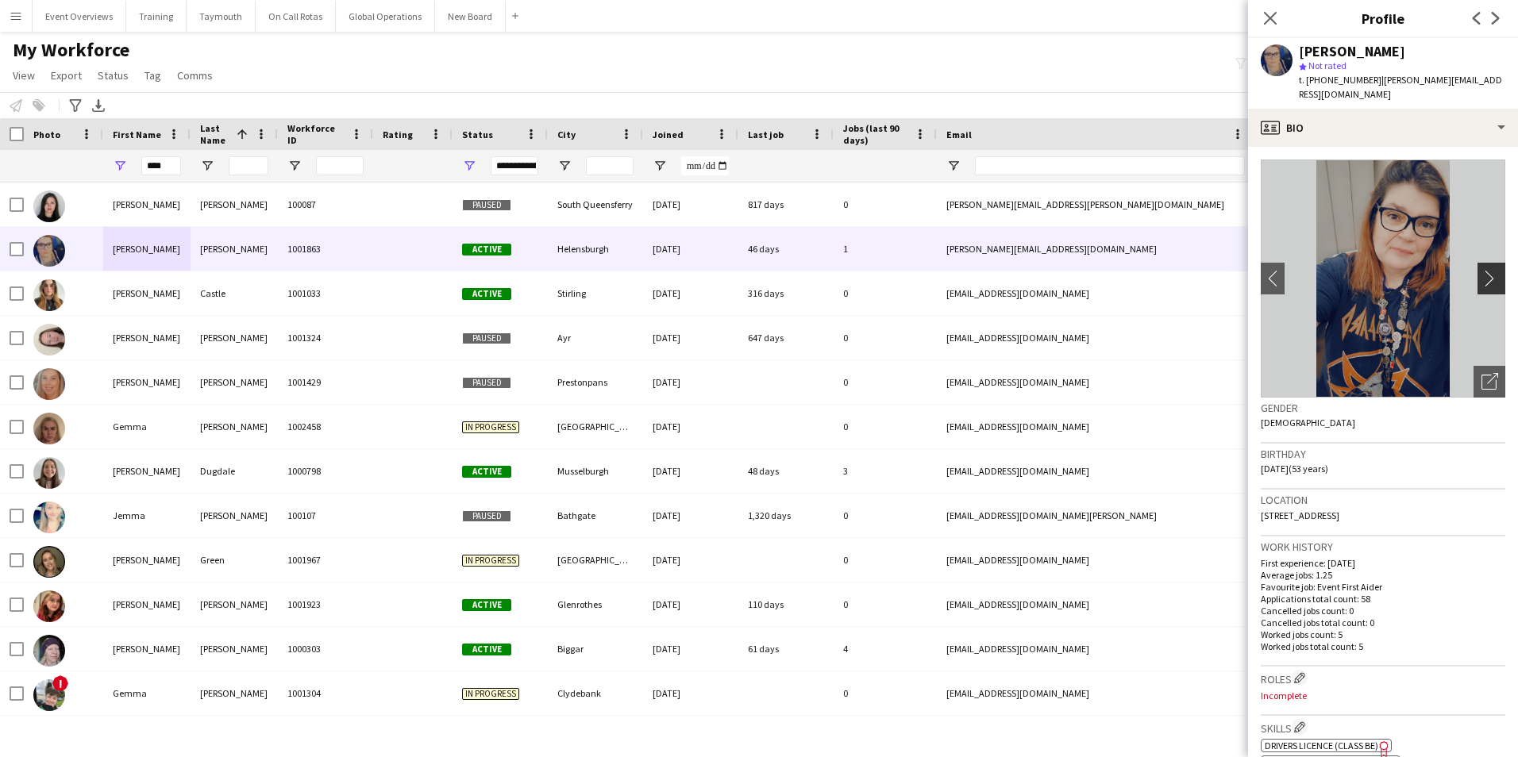
click at [1481, 270] on app-icon "chevron-right" at bounding box center [1493, 278] width 25 height 17
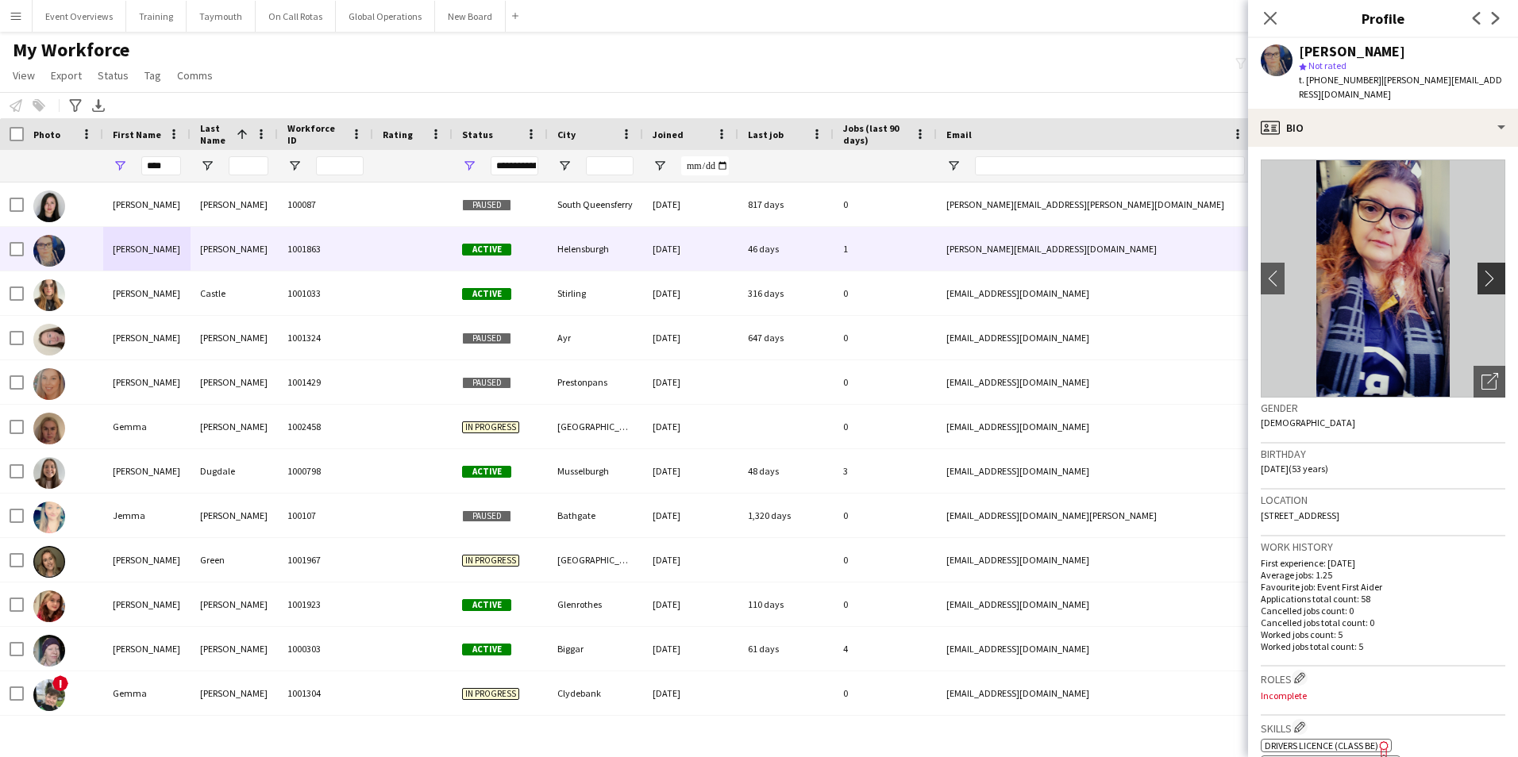
click at [1481, 270] on app-icon "chevron-right" at bounding box center [1493, 278] width 25 height 17
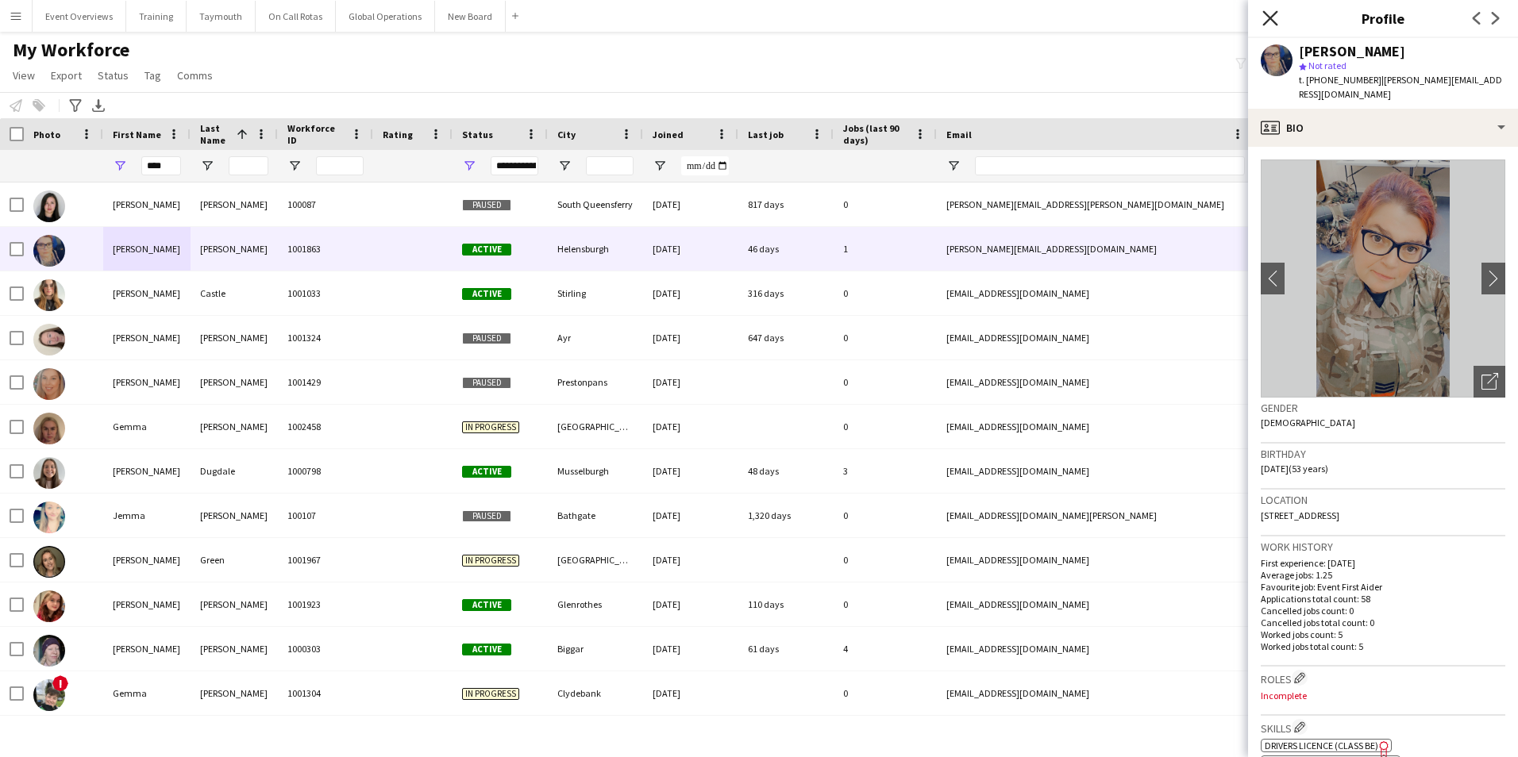
click at [1267, 17] on icon "Close pop-in" at bounding box center [1269, 17] width 15 height 15
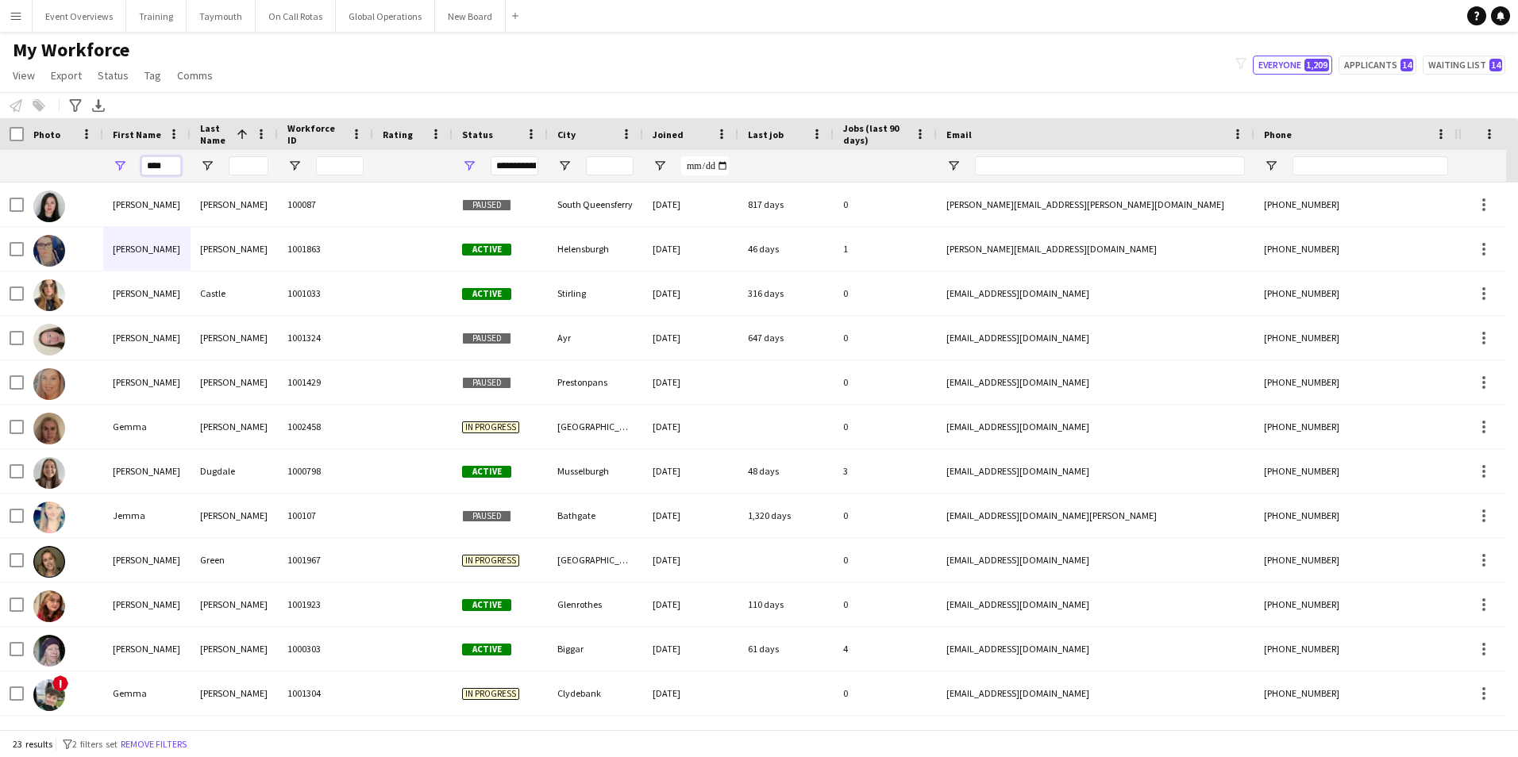
click at [176, 167] on input "****" at bounding box center [161, 165] width 40 height 19
type input "*"
